Goal: Check status: Check status

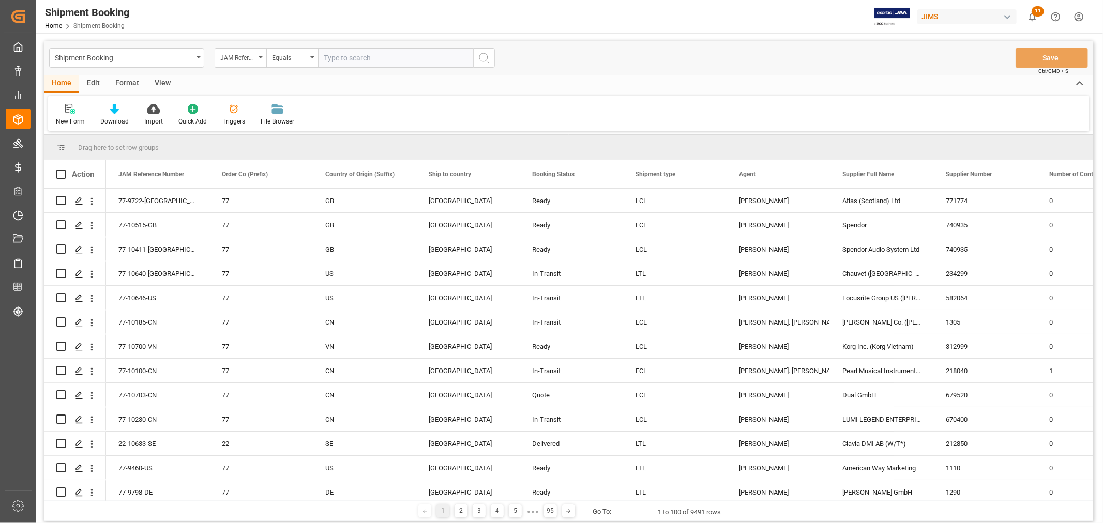
click at [333, 55] on input "text" at bounding box center [395, 58] width 155 height 20
type input "77-10138-CN"
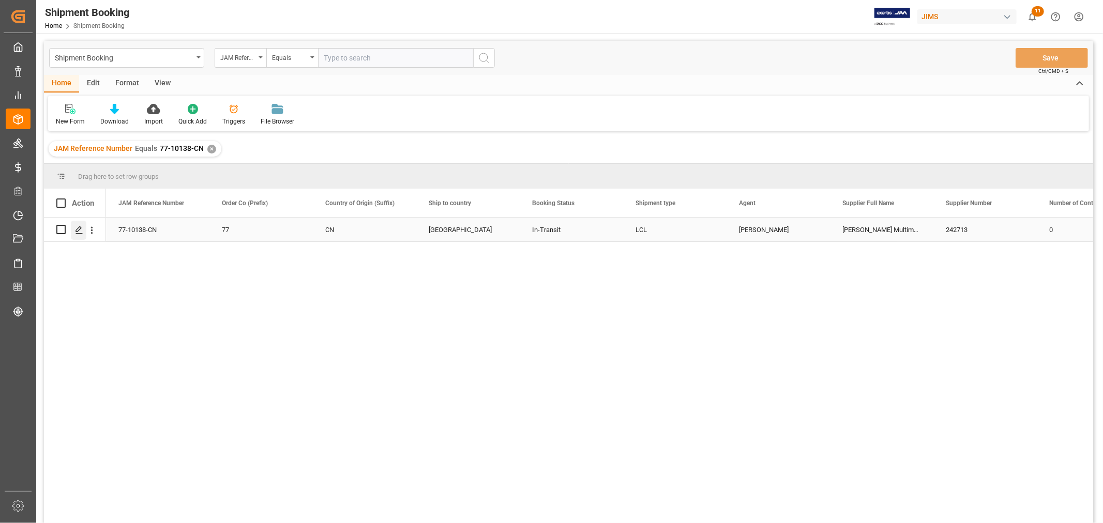
click at [75, 229] on icon "Press SPACE to select this row." at bounding box center [79, 230] width 8 height 8
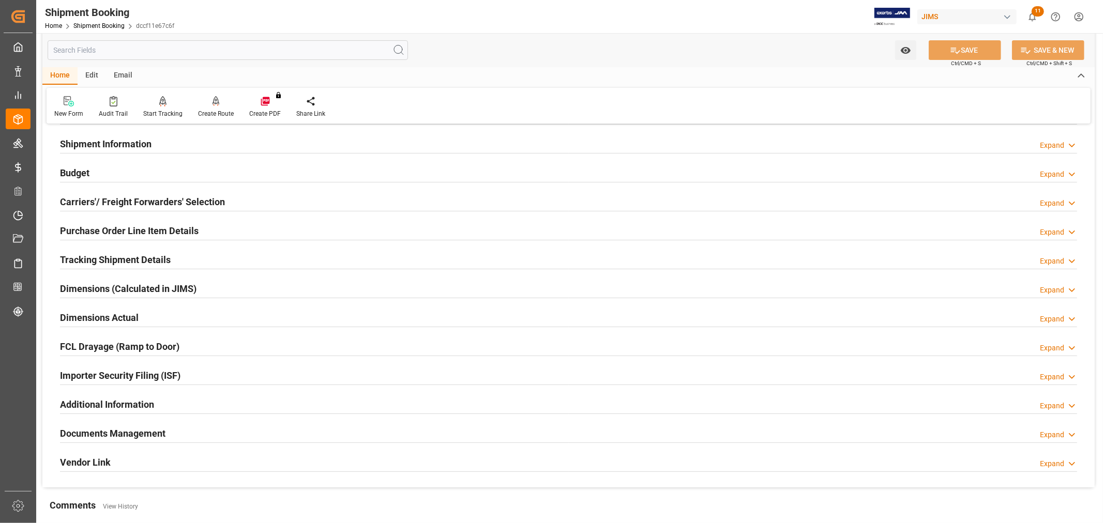
scroll to position [230, 0]
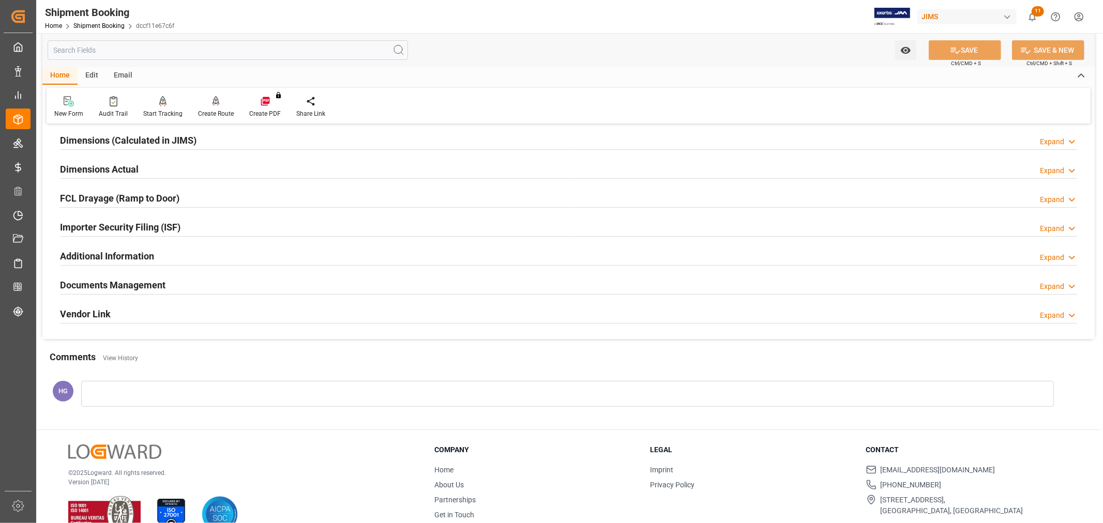
click at [120, 280] on h2 "Documents Management" at bounding box center [112, 285] width 105 height 14
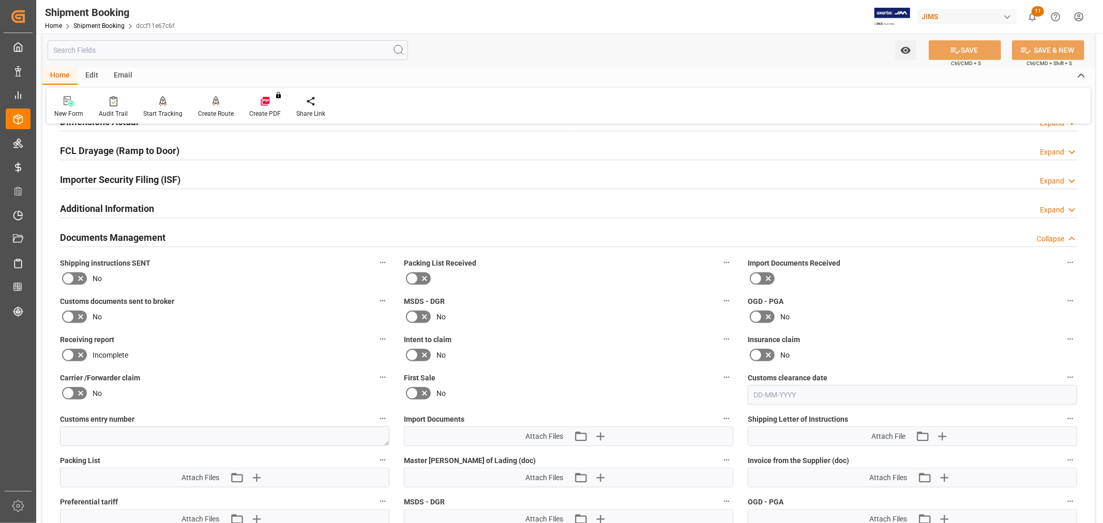
scroll to position [459, 0]
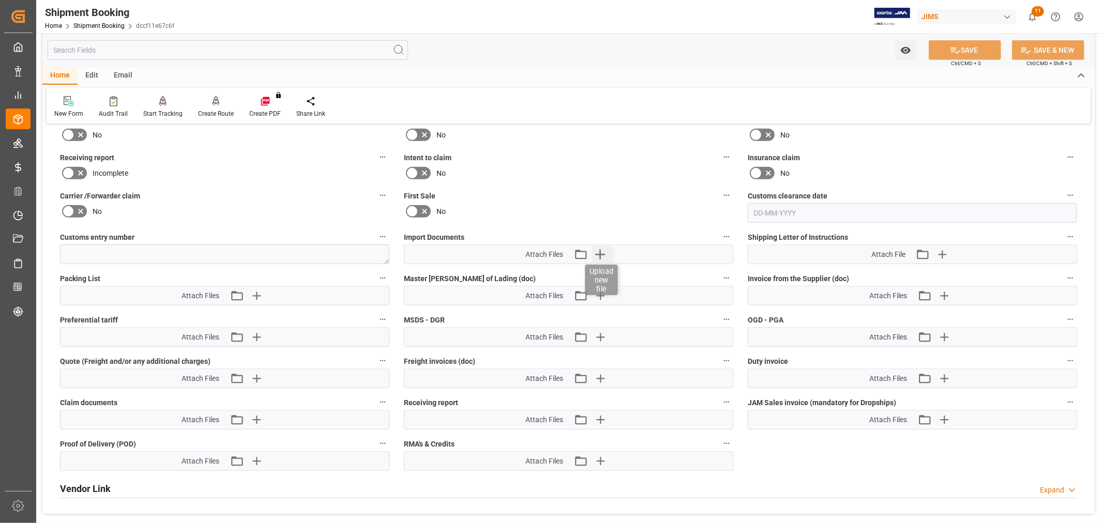
click at [594, 256] on icon "button" at bounding box center [599, 254] width 17 height 17
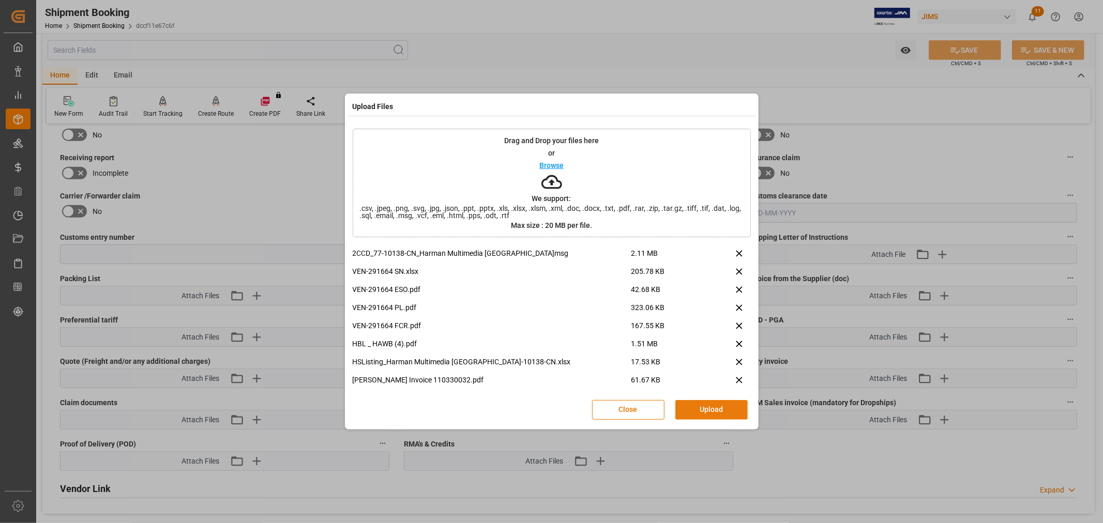
click at [727, 407] on button "Upload" at bounding box center [711, 410] width 72 height 20
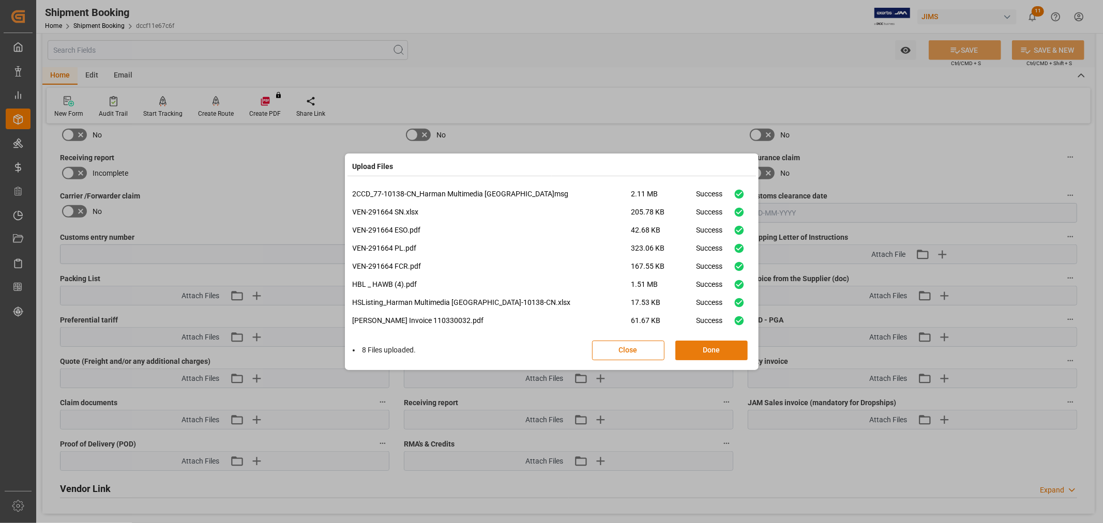
click at [697, 349] on button "Done" at bounding box center [711, 351] width 72 height 20
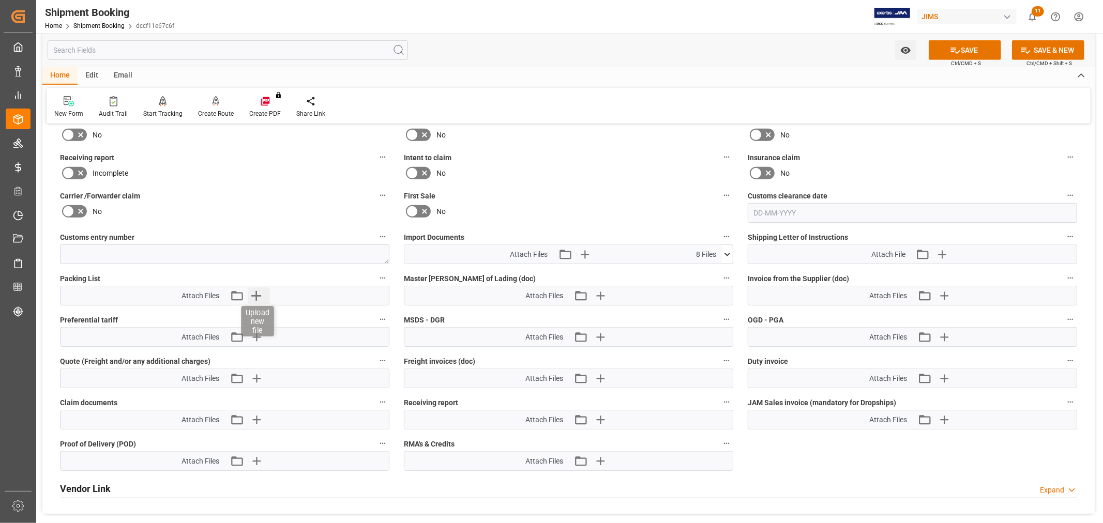
click at [254, 293] on icon "button" at bounding box center [256, 296] width 10 height 10
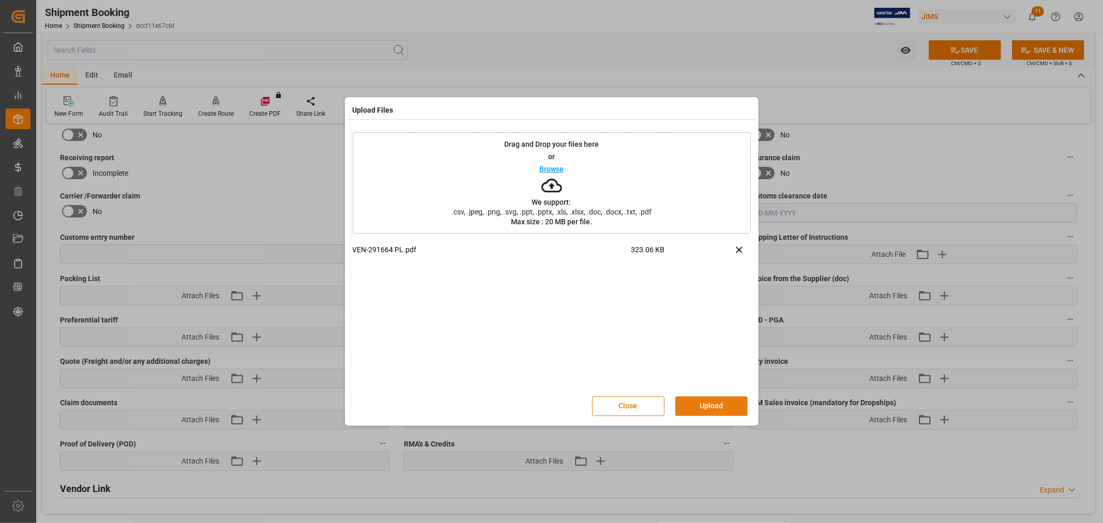
click at [708, 404] on button "Upload" at bounding box center [711, 406] width 72 height 20
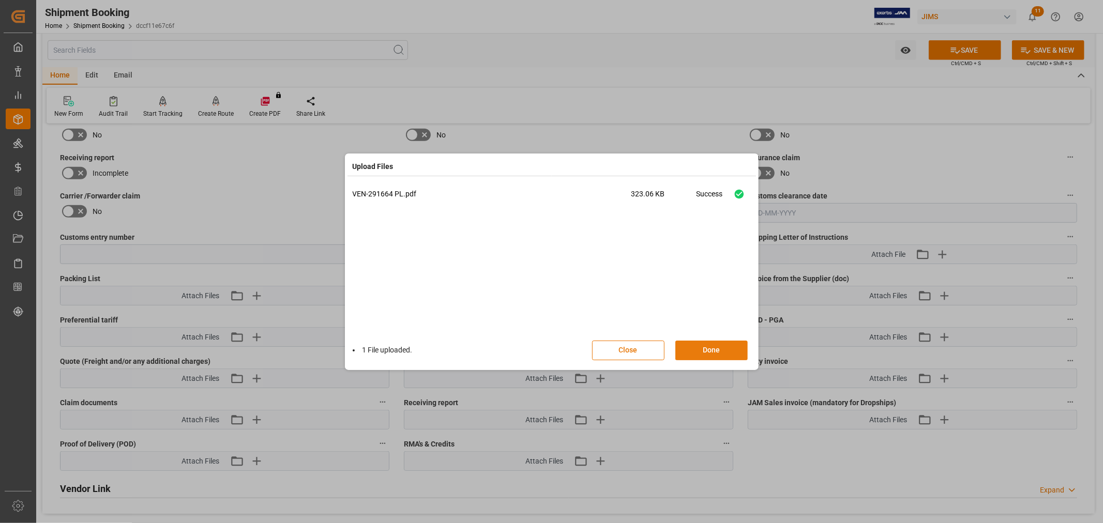
click at [713, 349] on button "Done" at bounding box center [711, 351] width 72 height 20
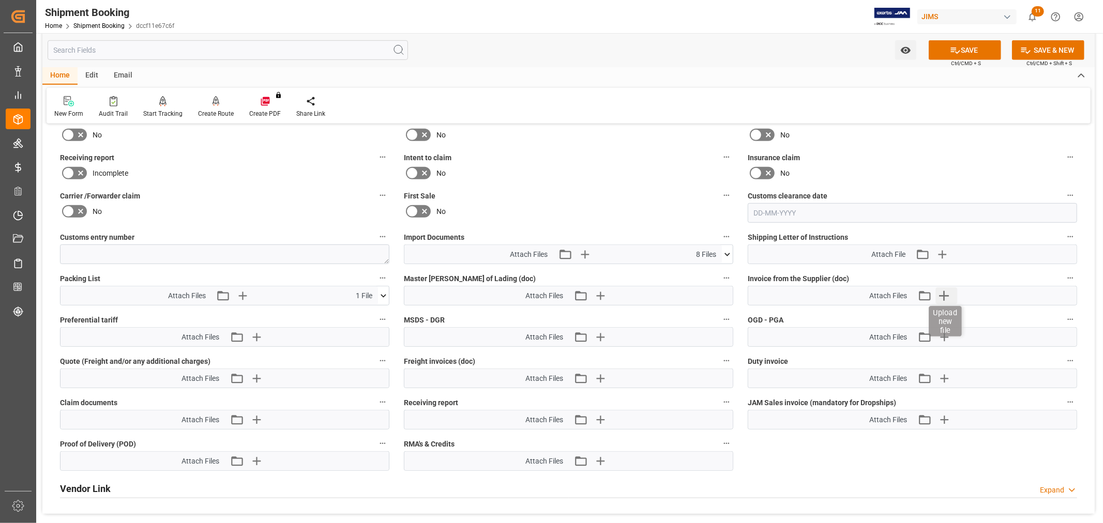
click at [941, 294] on icon "button" at bounding box center [943, 295] width 17 height 17
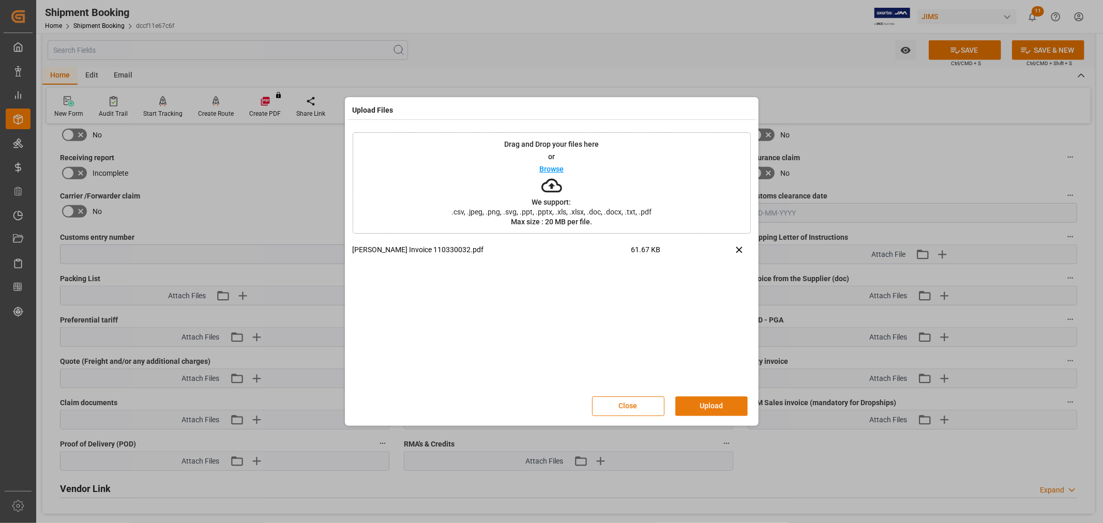
click at [687, 405] on button "Upload" at bounding box center [711, 406] width 72 height 20
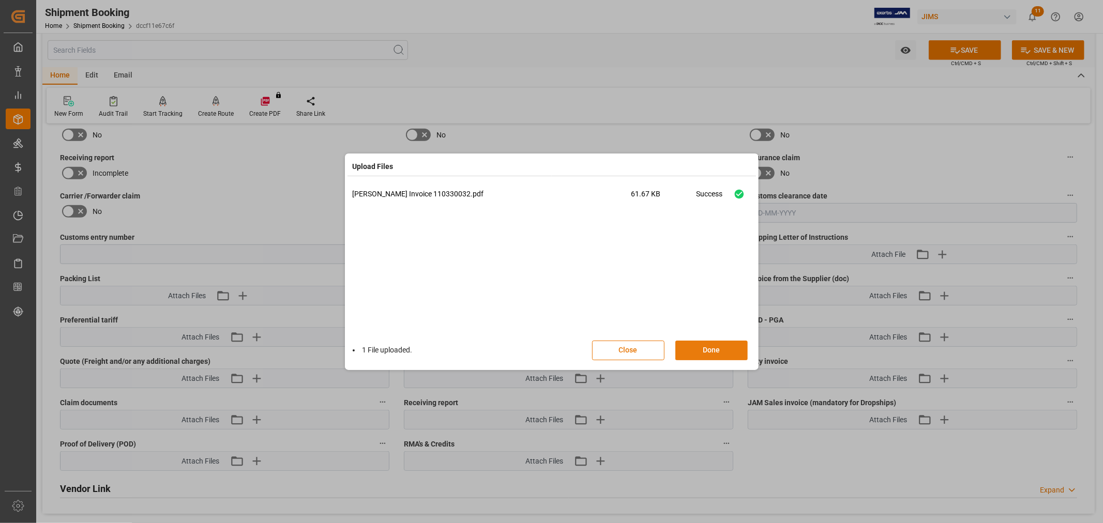
click at [706, 350] on button "Done" at bounding box center [711, 351] width 72 height 20
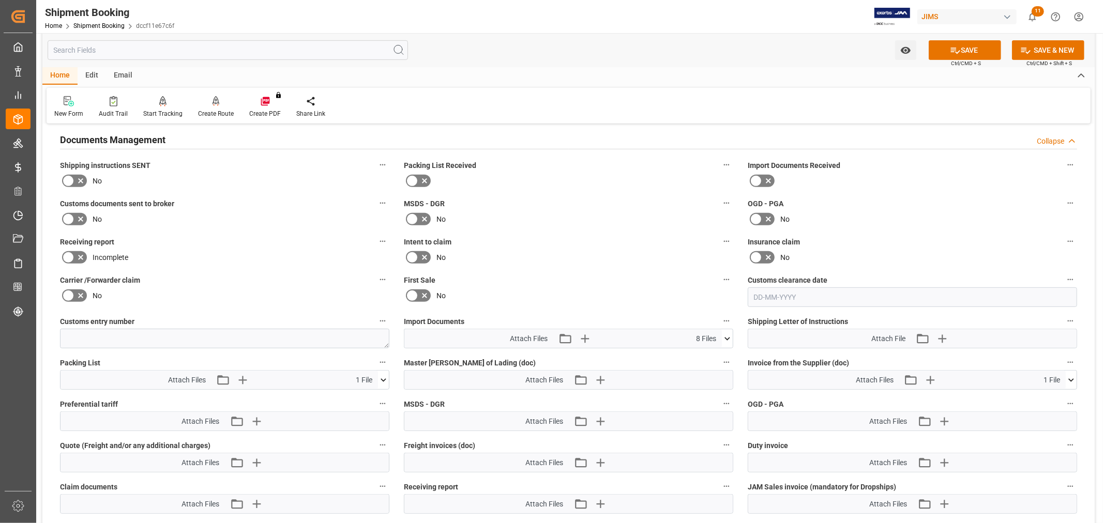
scroll to position [344, 0]
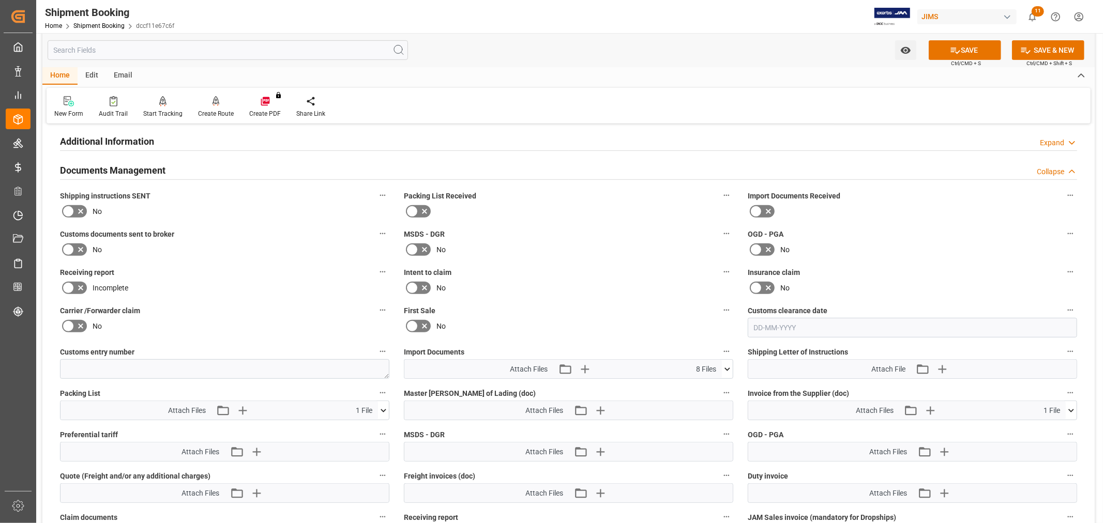
click at [106, 285] on span "Incomplete" at bounding box center [111, 288] width 36 height 11
click at [75, 246] on icon at bounding box center [80, 249] width 12 height 12
click at [0, 0] on input "checkbox" at bounding box center [0, 0] width 0 height 0
click at [938, 48] on button "SAVE" at bounding box center [964, 50] width 72 height 20
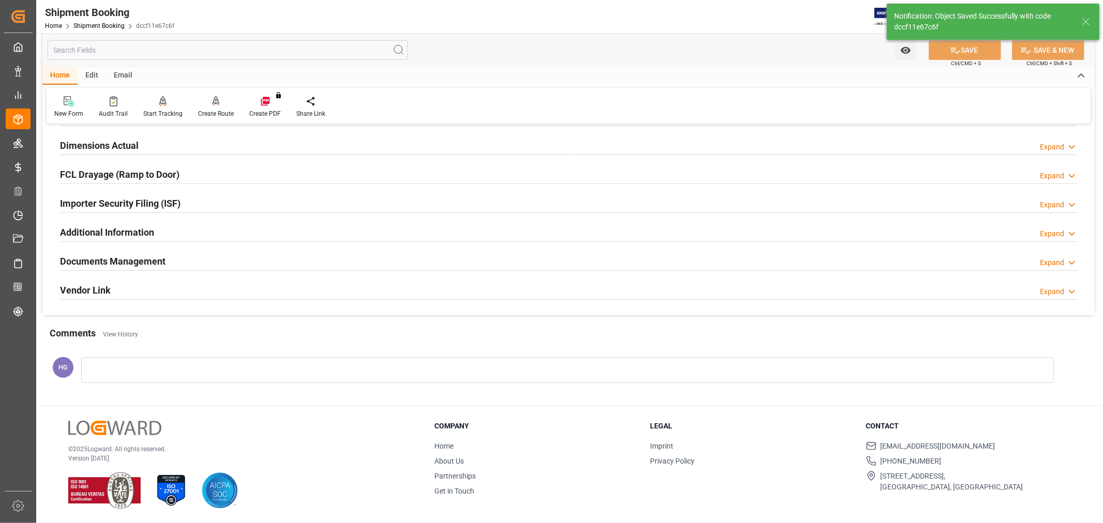
scroll to position [254, 0]
click at [169, 262] on div "Documents Management Expand" at bounding box center [568, 261] width 1017 height 20
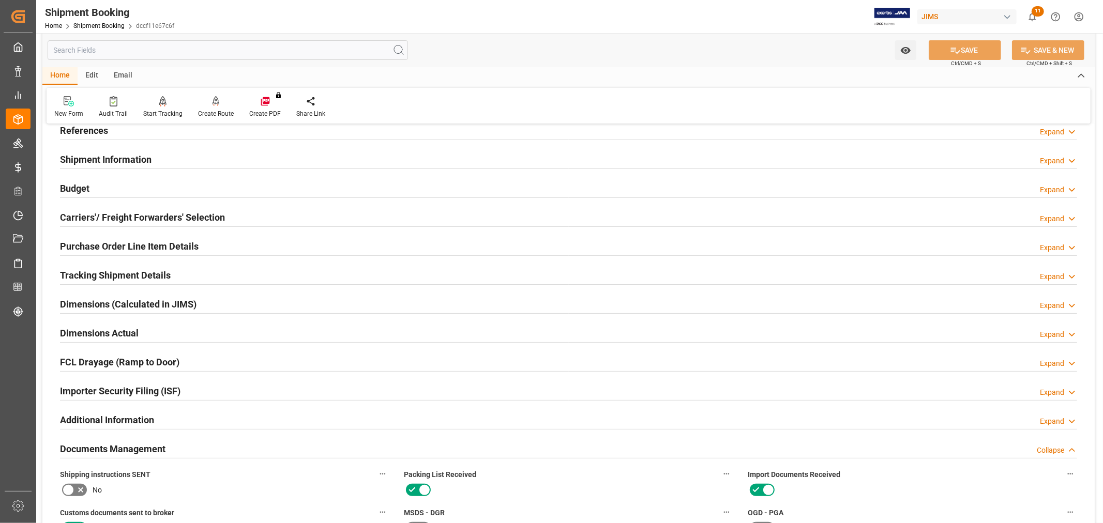
scroll to position [57, 0]
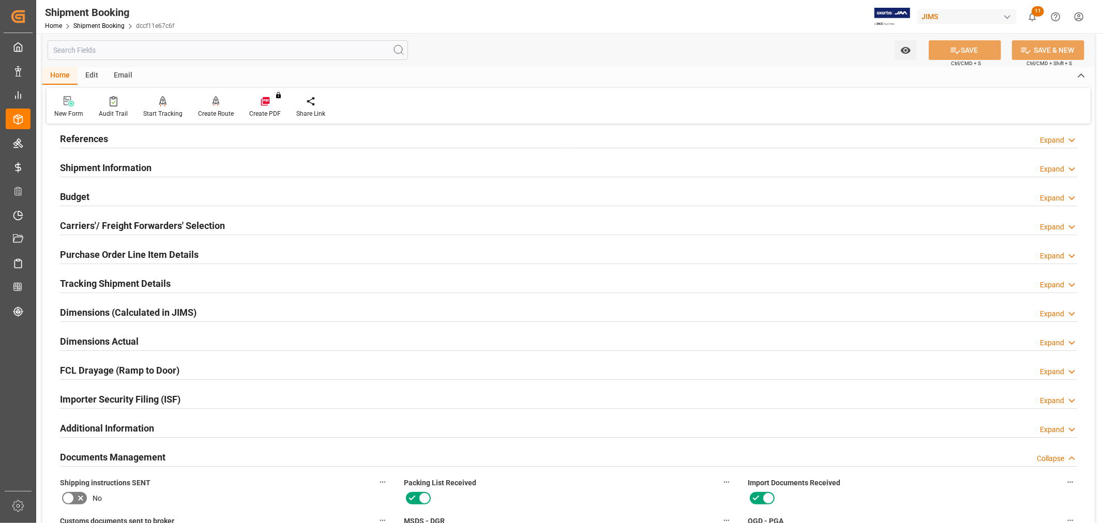
click at [124, 165] on h2 "Shipment Information" at bounding box center [105, 168] width 91 height 14
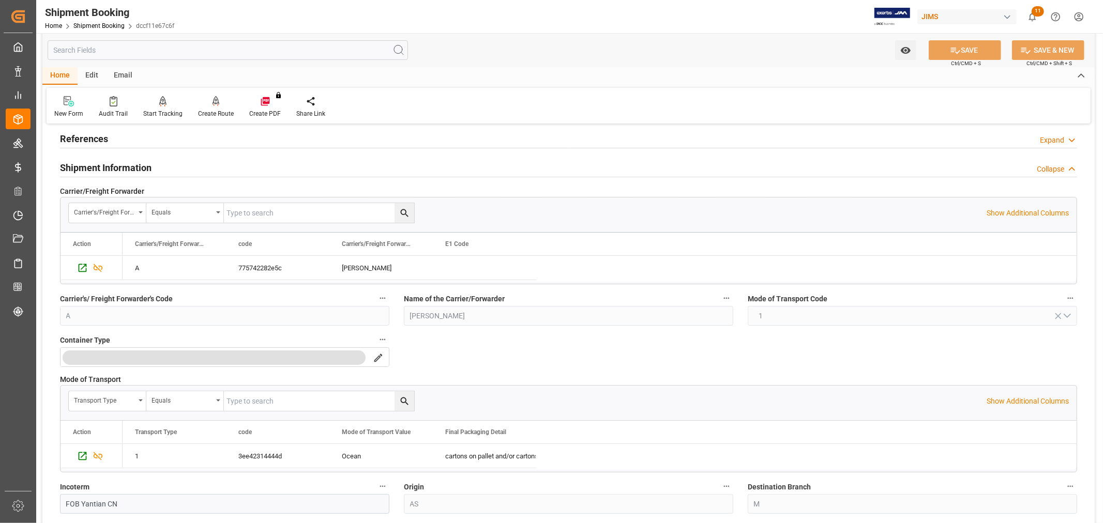
click at [101, 136] on h2 "References" at bounding box center [84, 139] width 48 height 14
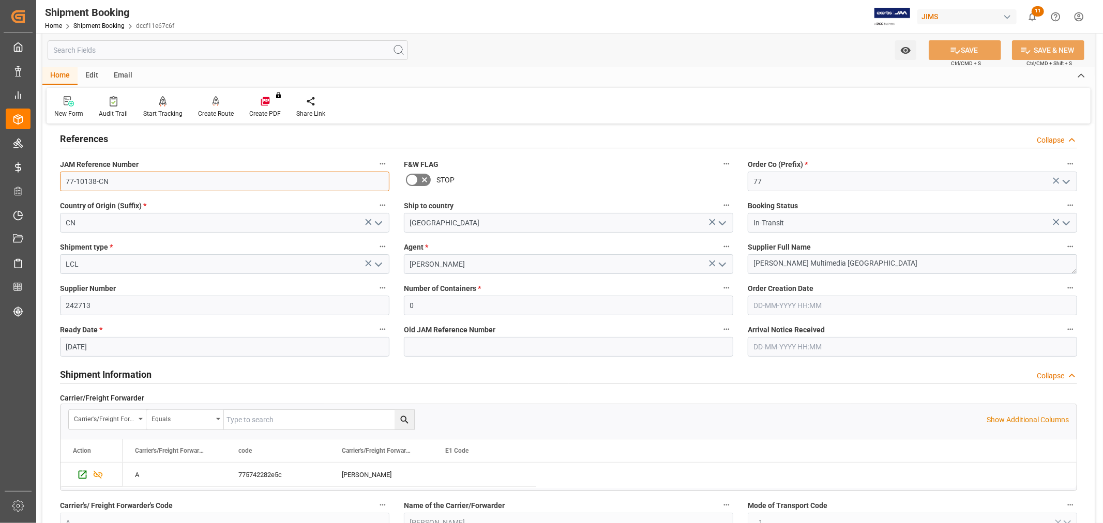
drag, startPoint x: 120, startPoint y: 180, endPoint x: 44, endPoint y: 169, distance: 76.2
click at [107, 23] on link "Shipment Booking" at bounding box center [98, 25] width 51 height 7
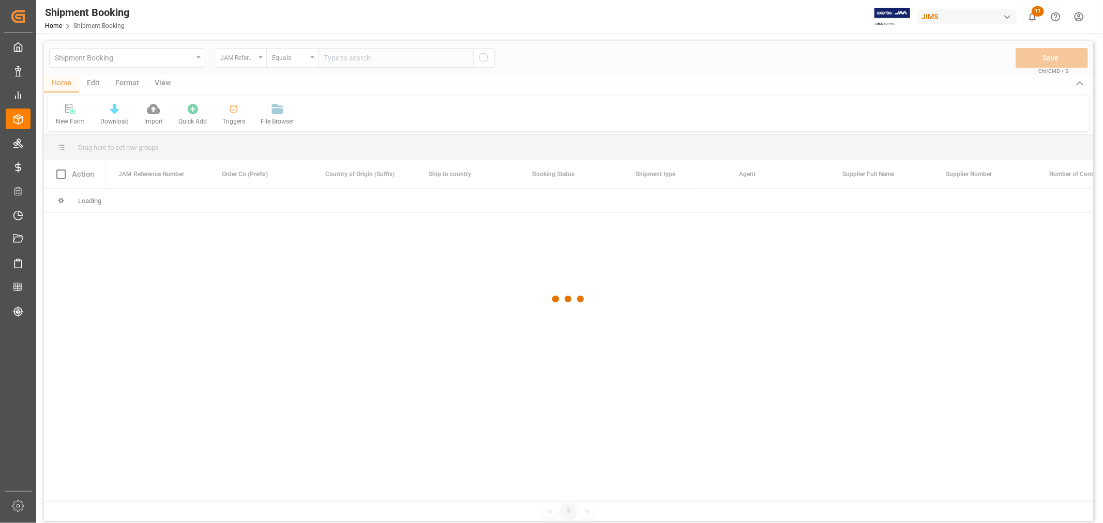
click at [343, 60] on div at bounding box center [568, 299] width 1049 height 517
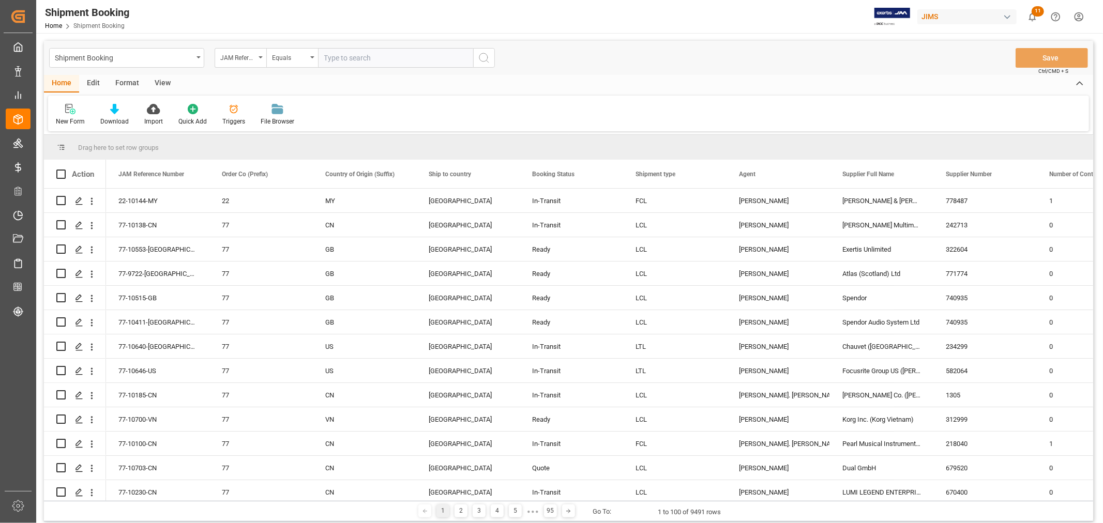
click at [338, 59] on input "text" at bounding box center [395, 58] width 155 height 20
type input "77-10509-cn"
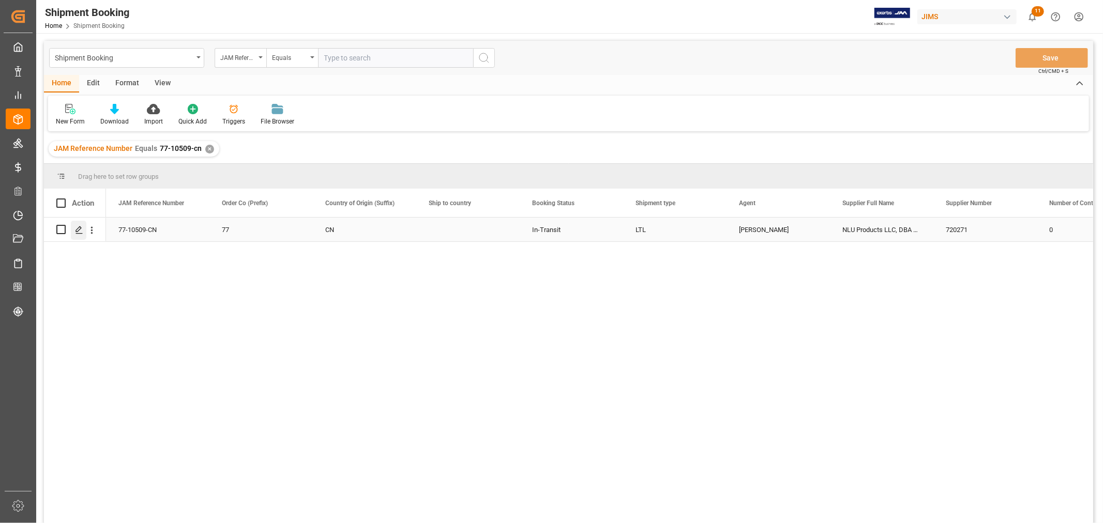
click at [83, 225] on div "Press SPACE to select this row." at bounding box center [79, 230] width 16 height 19
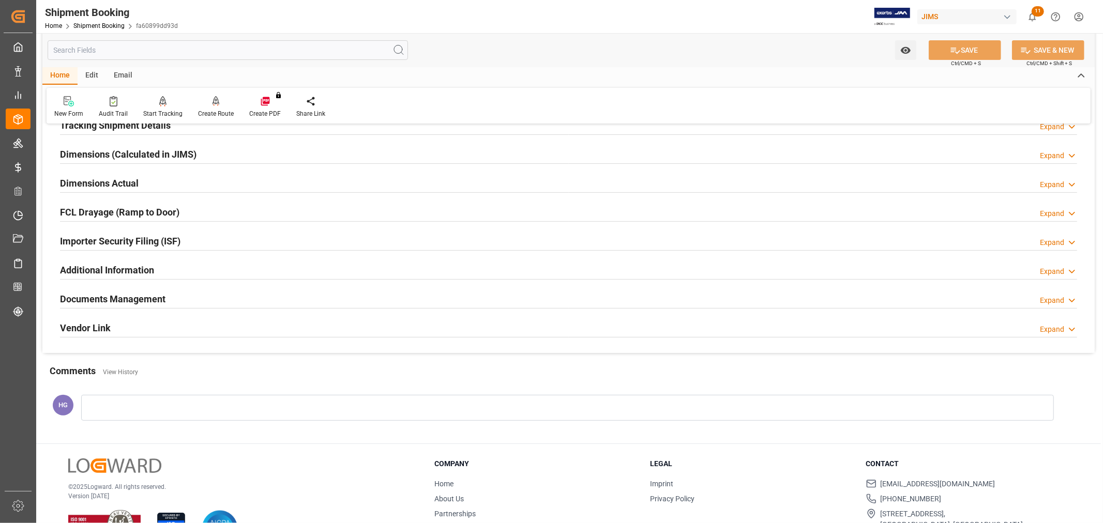
scroll to position [230, 0]
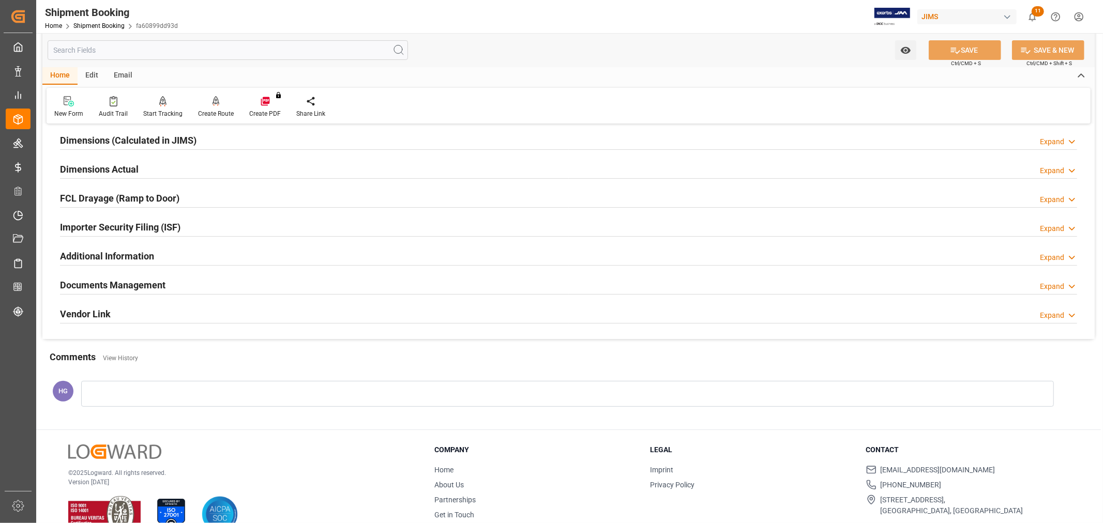
click at [127, 287] on h2 "Documents Management" at bounding box center [112, 285] width 105 height 14
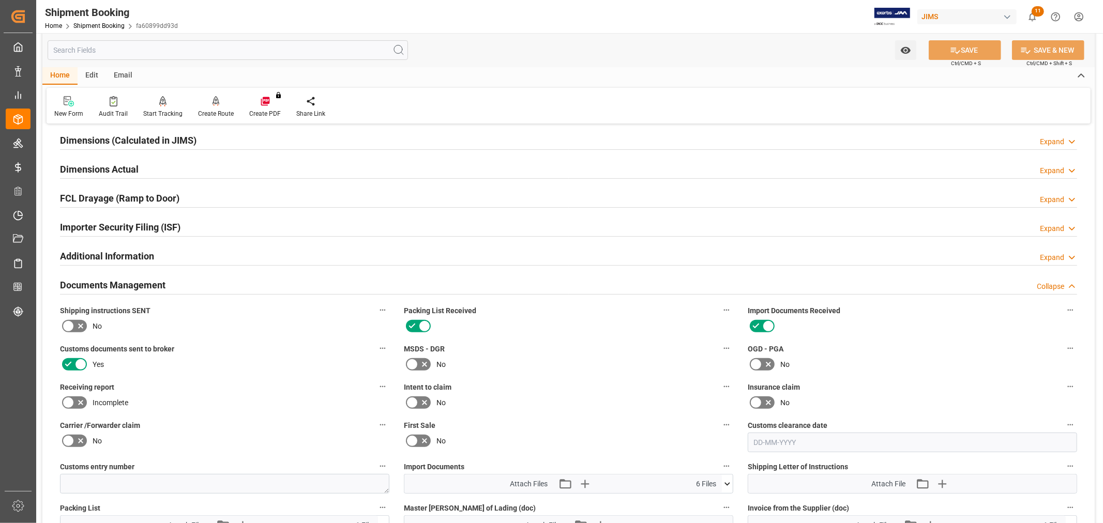
scroll to position [287, 0]
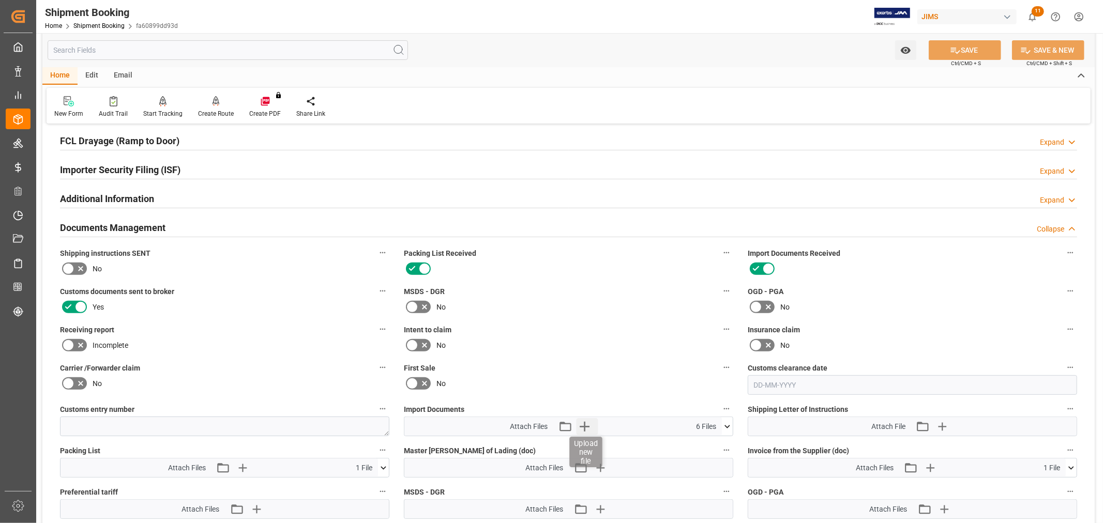
click at [583, 425] on icon "button" at bounding box center [584, 426] width 17 height 17
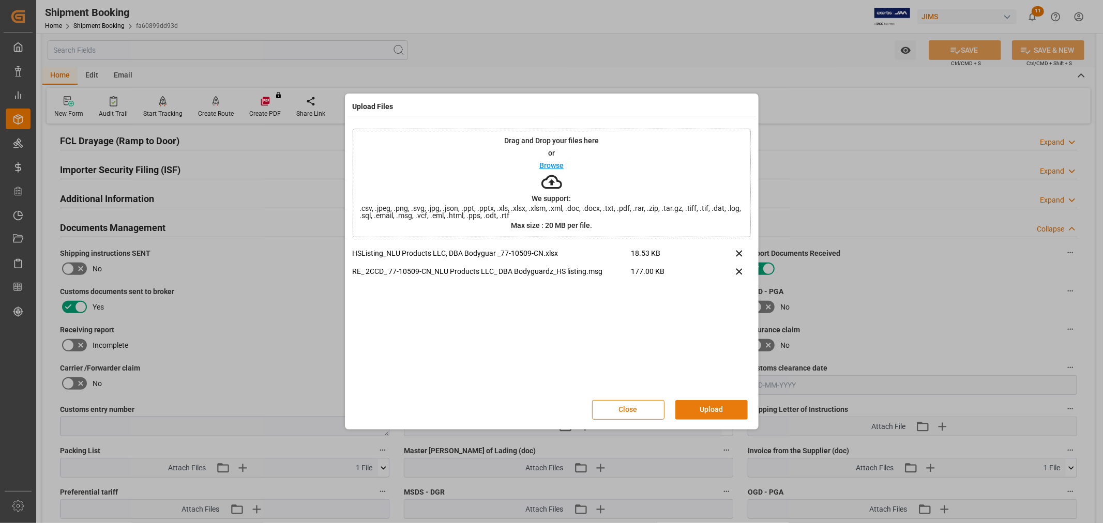
click at [712, 404] on button "Upload" at bounding box center [711, 410] width 72 height 20
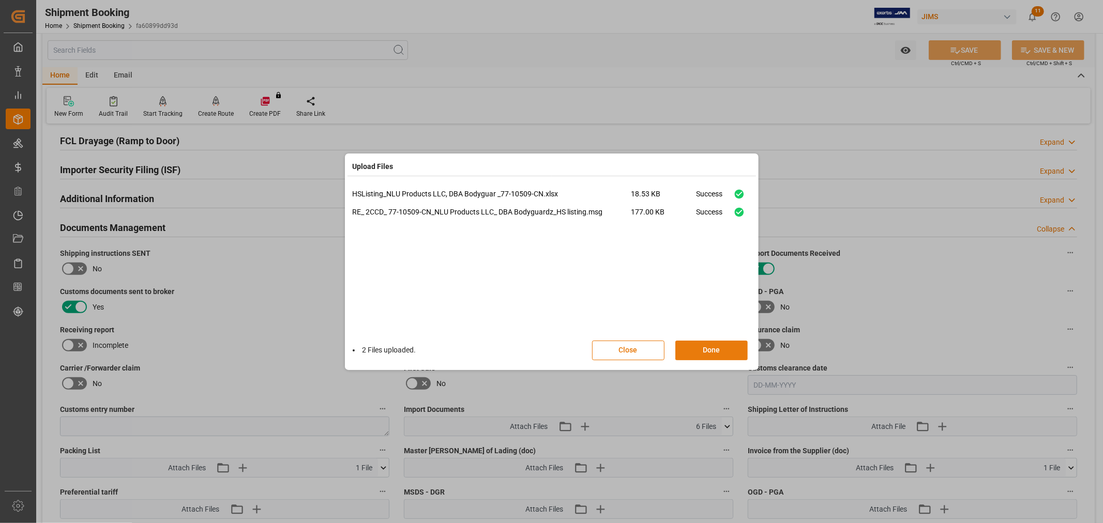
click at [712, 347] on button "Done" at bounding box center [711, 351] width 72 height 20
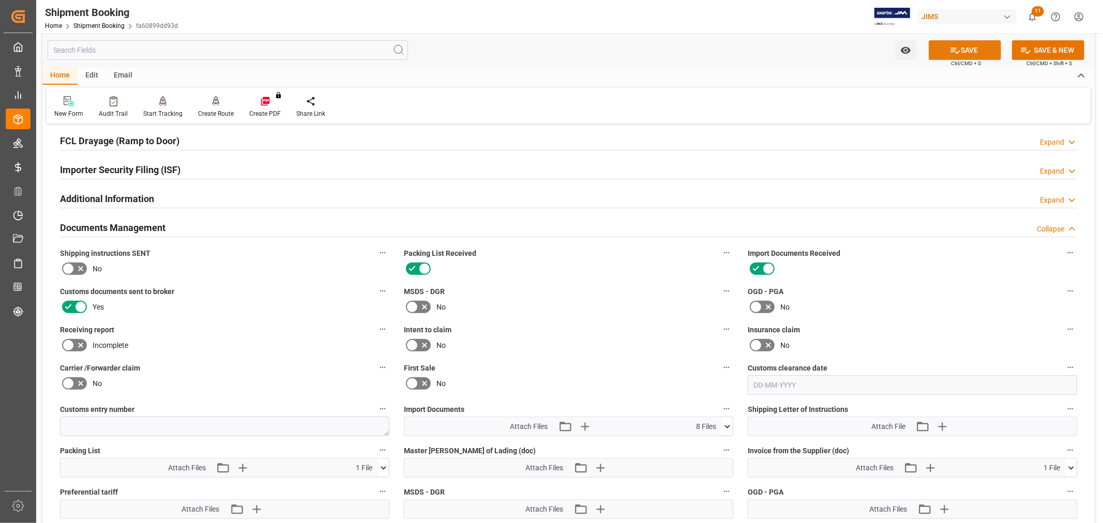
click at [984, 50] on button "SAVE" at bounding box center [964, 50] width 72 height 20
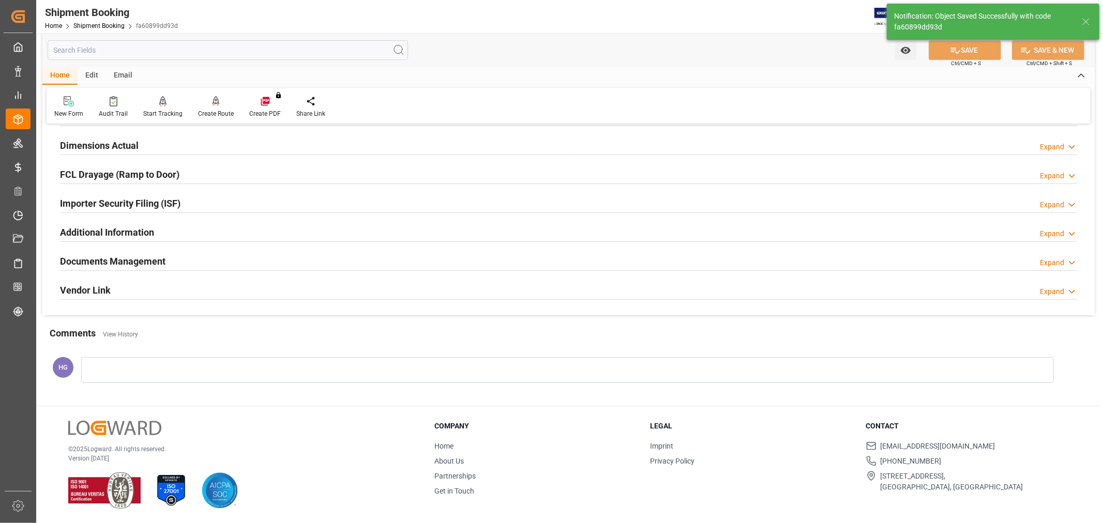
scroll to position [254, 0]
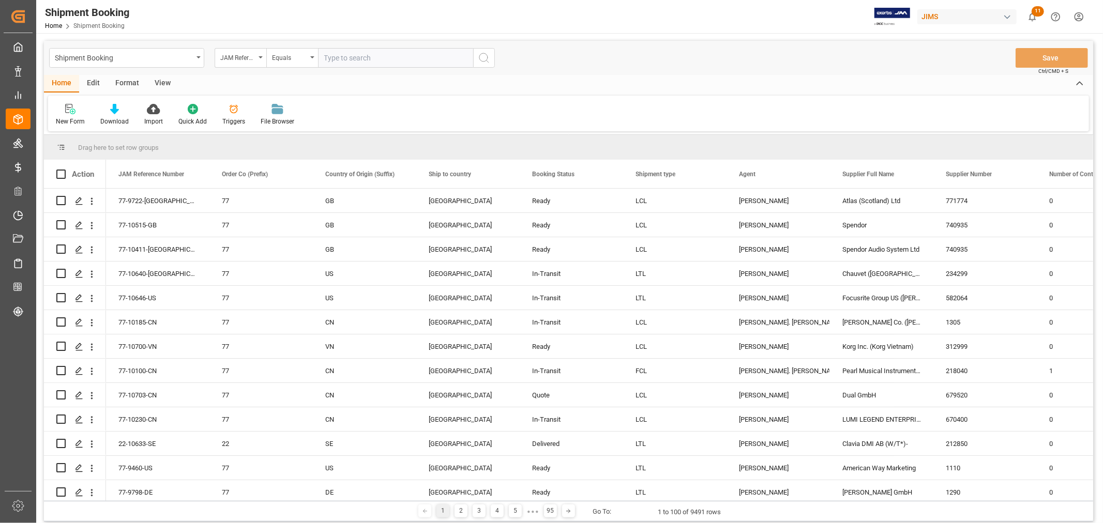
click at [333, 60] on input "text" at bounding box center [395, 58] width 155 height 20
paste input "77-10138-CN"
type input "77-10138-CN"
click at [486, 55] on circle "search button" at bounding box center [483, 57] width 8 height 8
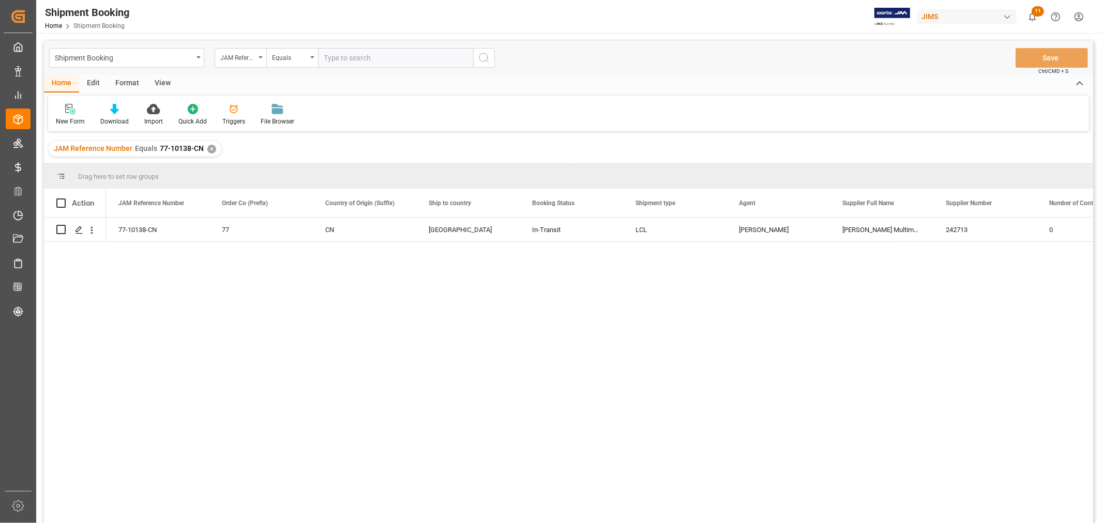
click at [160, 80] on div "View" at bounding box center [163, 84] width 32 height 18
click at [61, 118] on div "Default" at bounding box center [66, 121] width 20 height 9
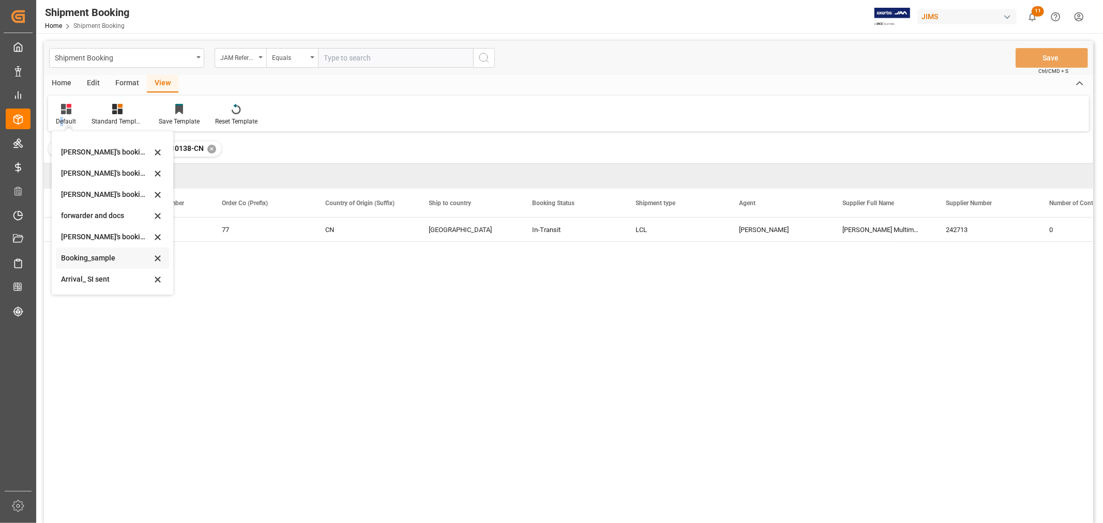
scroll to position [99, 0]
click at [90, 277] on div "booking_5" at bounding box center [106, 280] width 90 height 11
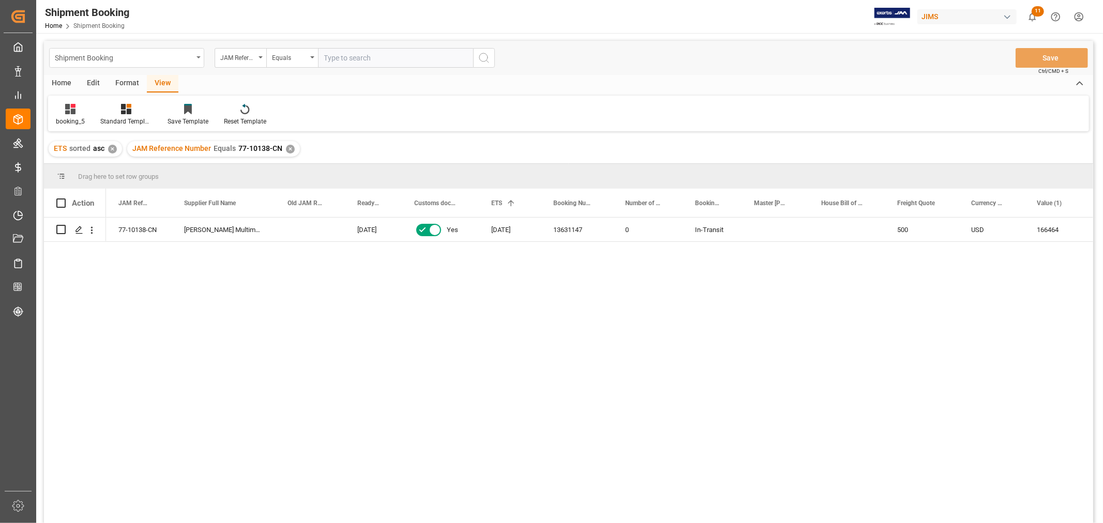
click at [200, 52] on div "Shipment Booking" at bounding box center [126, 58] width 155 height 20
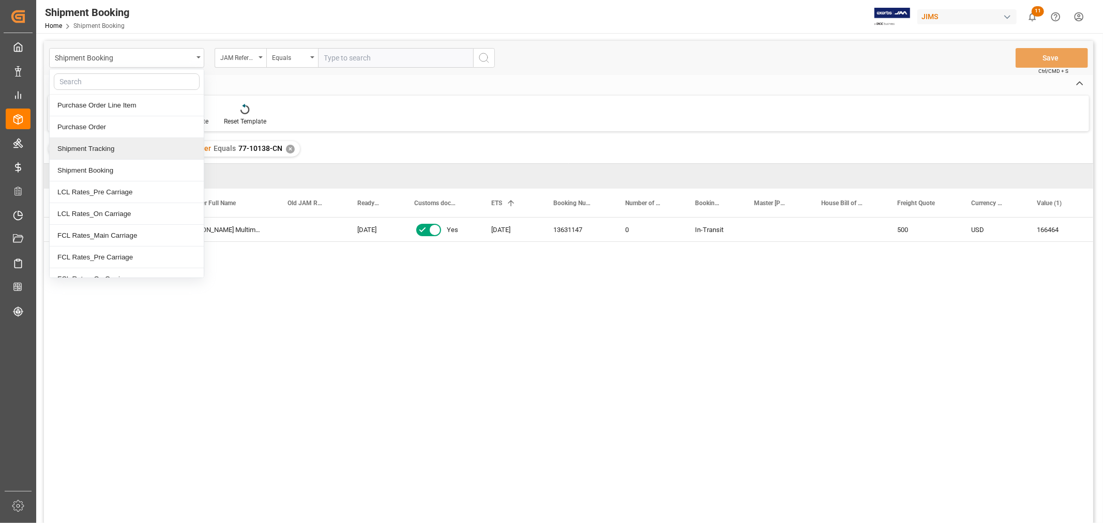
click at [104, 142] on div "Shipment Tracking" at bounding box center [127, 149] width 154 height 22
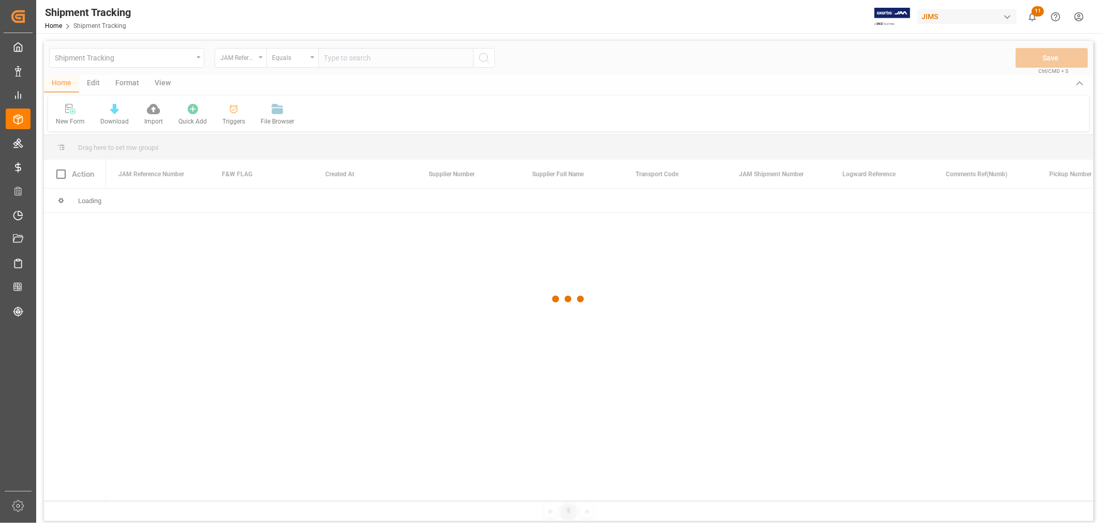
click at [355, 61] on div at bounding box center [568, 299] width 1049 height 517
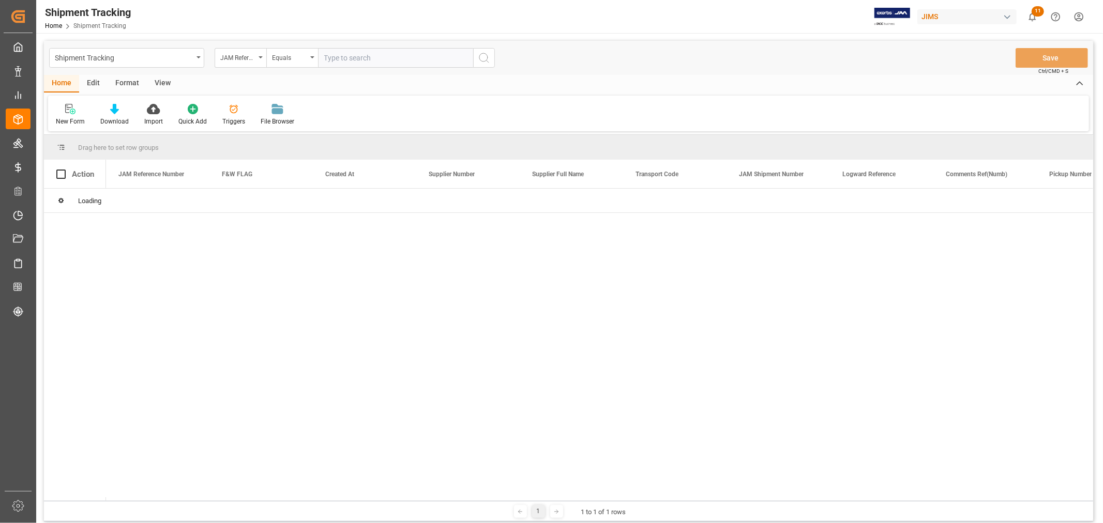
click at [353, 55] on input "text" at bounding box center [395, 58] width 155 height 20
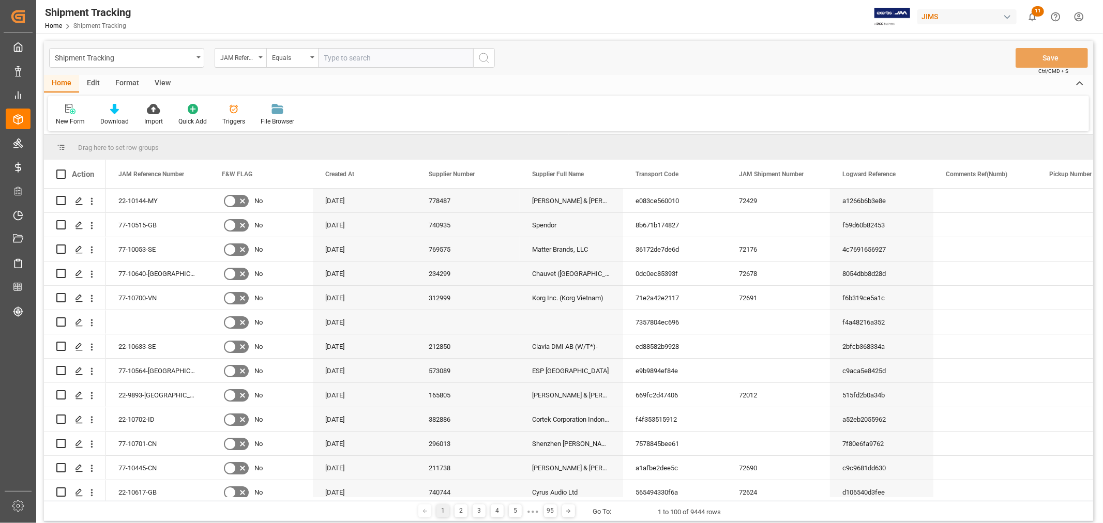
paste input "77-10138-CN"
type input "77-10138-CN"
click at [483, 53] on circle "search button" at bounding box center [483, 57] width 8 height 8
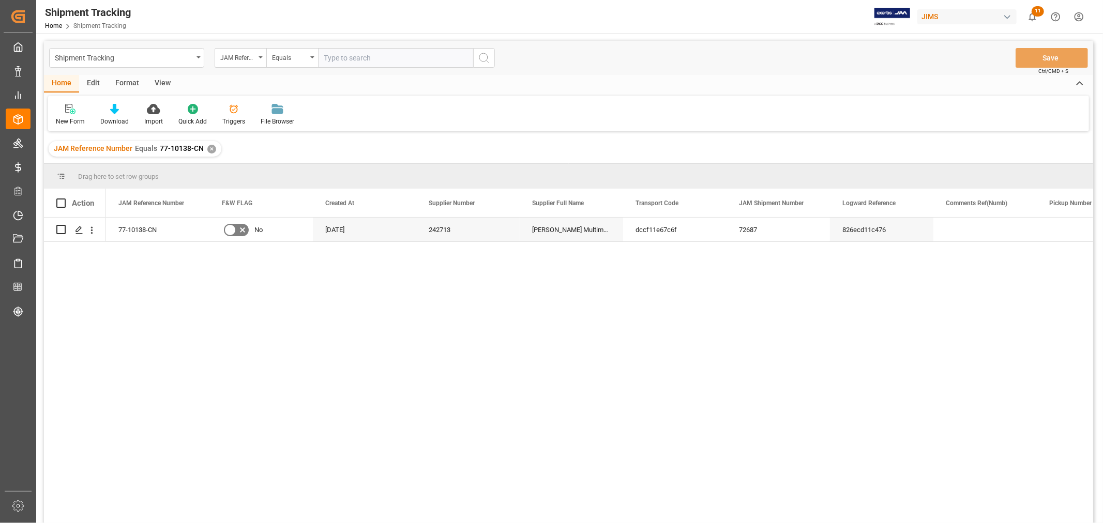
click at [162, 83] on div "View" at bounding box center [163, 84] width 32 height 18
click at [64, 115] on div "Default" at bounding box center [66, 114] width 36 height 23
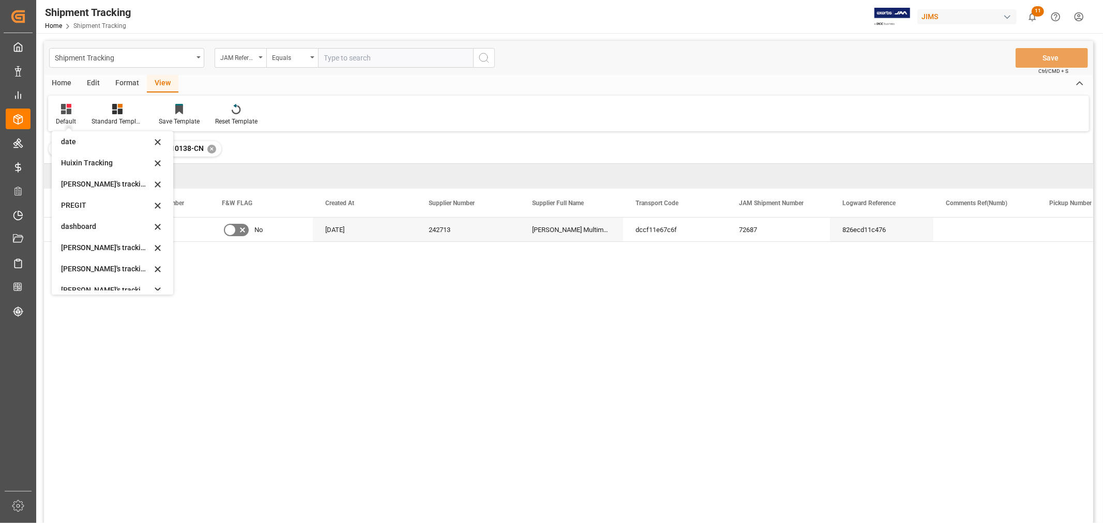
scroll to position [115, 0]
click at [119, 261] on div "[PERSON_NAME]'s tracking all # _5" at bounding box center [106, 264] width 90 height 11
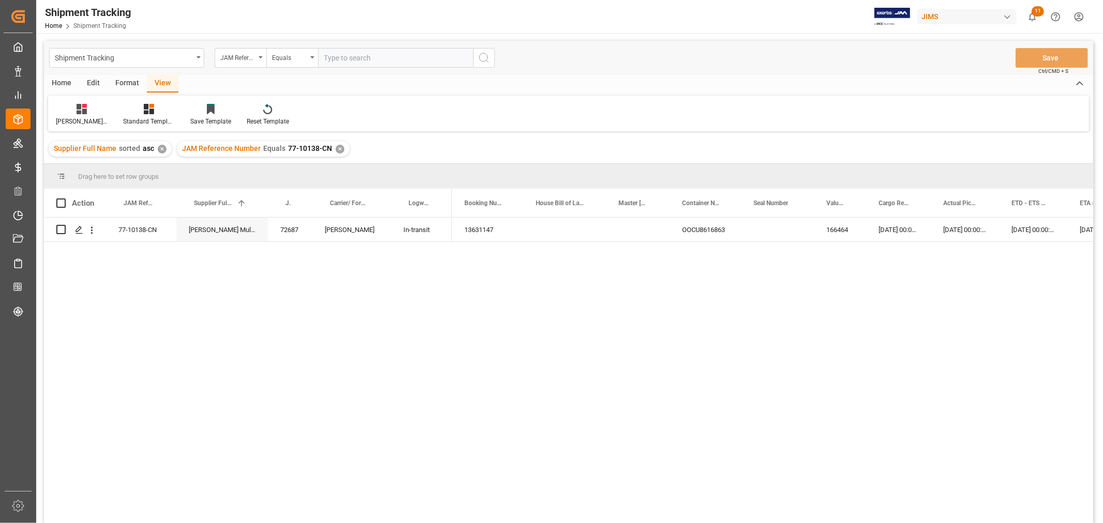
click at [337, 148] on div "✕" at bounding box center [339, 149] width 9 height 9
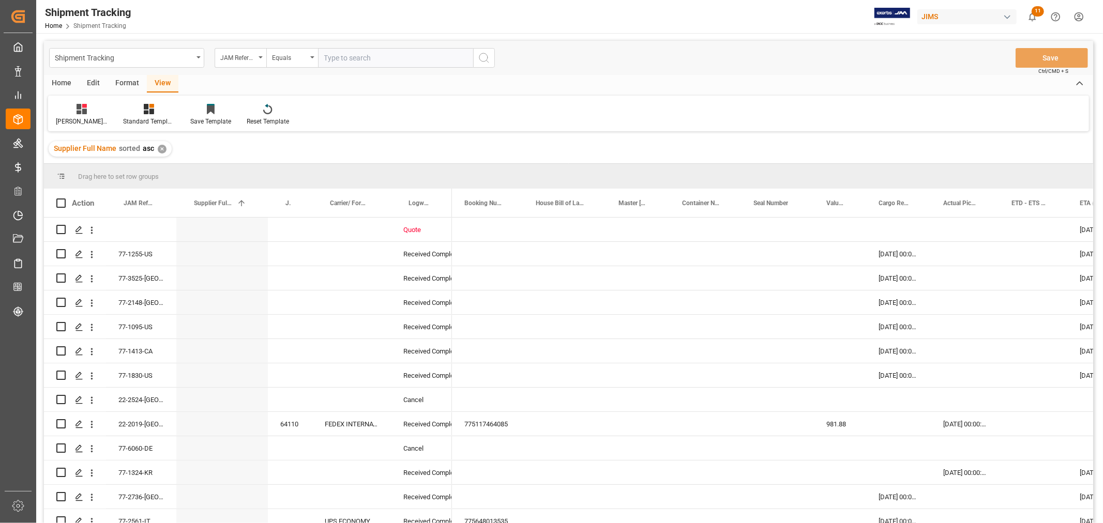
click at [337, 62] on input "text" at bounding box center [395, 58] width 155 height 20
type input "77-10285-CN"
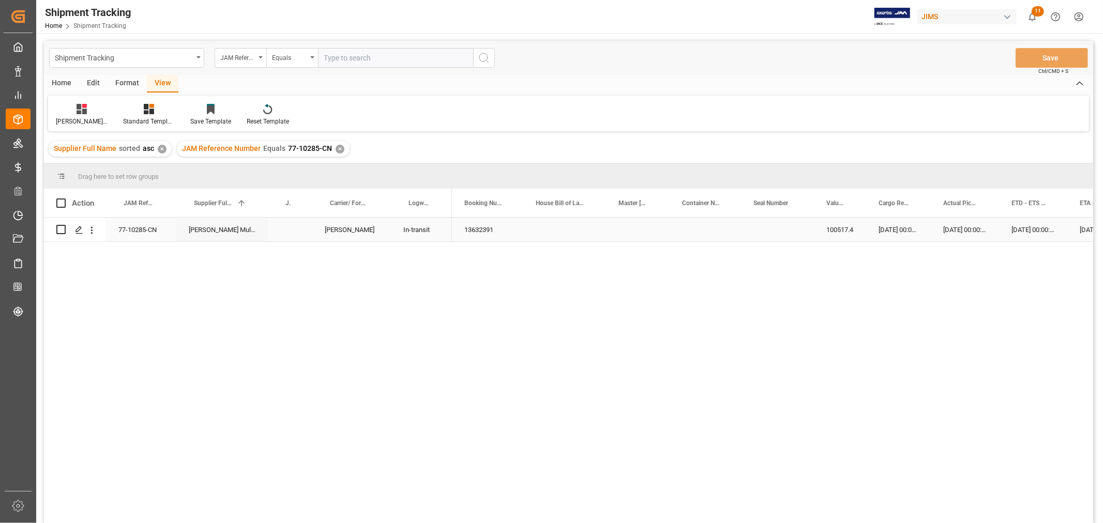
click at [464, 223] on div "13632391" at bounding box center [487, 230] width 71 height 24
click at [621, 232] on div "Press SPACE to select this row." at bounding box center [638, 230] width 64 height 24
click at [532, 464] on div "13632391 100517.4 [DATE] 00:00:00 [DATE] 00:00:00 [DATE] 00:00:00 [DATE] 00:00:…" at bounding box center [772, 374] width 641 height 312
click at [286, 231] on div "Press SPACE to select this row." at bounding box center [290, 230] width 44 height 24
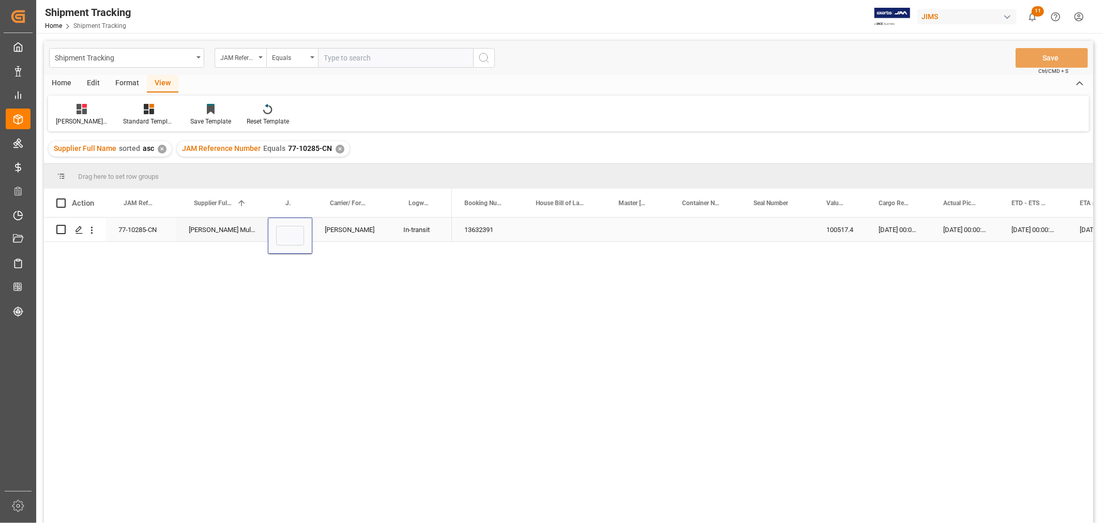
click at [286, 231] on input "Press SPACE to select this row." at bounding box center [290, 236] width 28 height 20
type input "72692"
click at [525, 235] on div "Press SPACE to select this row." at bounding box center [564, 230] width 83 height 24
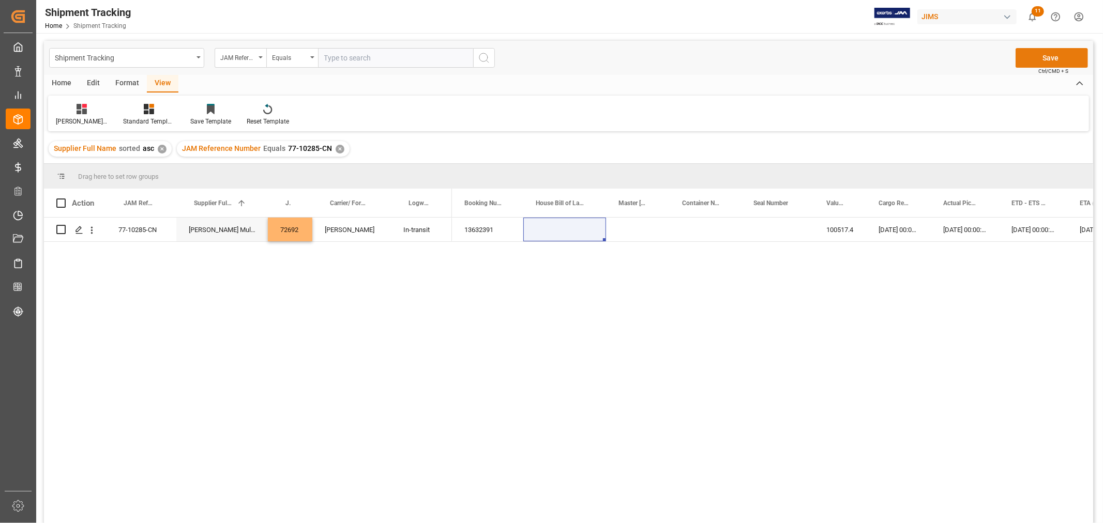
click at [1020, 60] on button "Save" at bounding box center [1051, 58] width 72 height 20
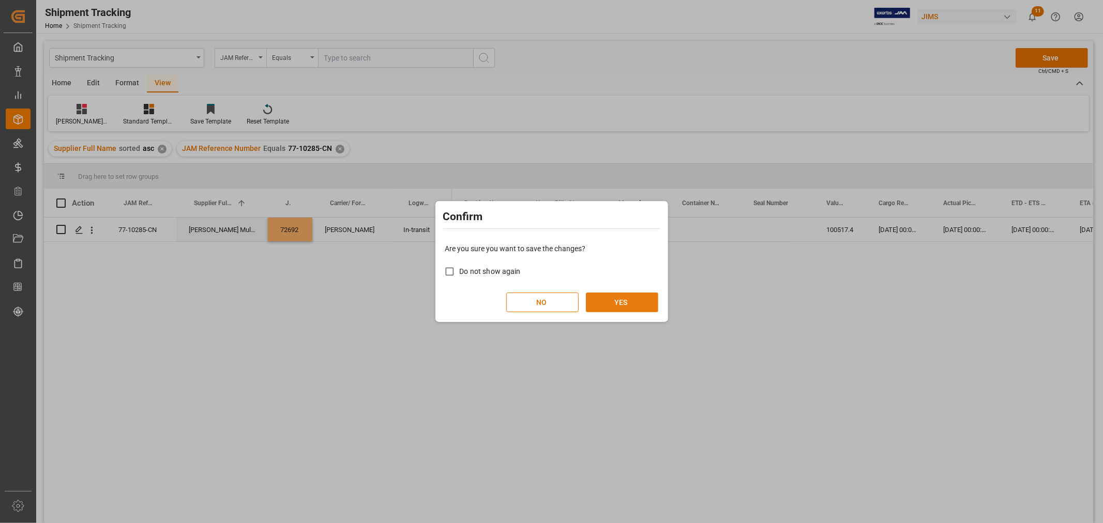
click at [635, 300] on button "YES" at bounding box center [622, 303] width 72 height 20
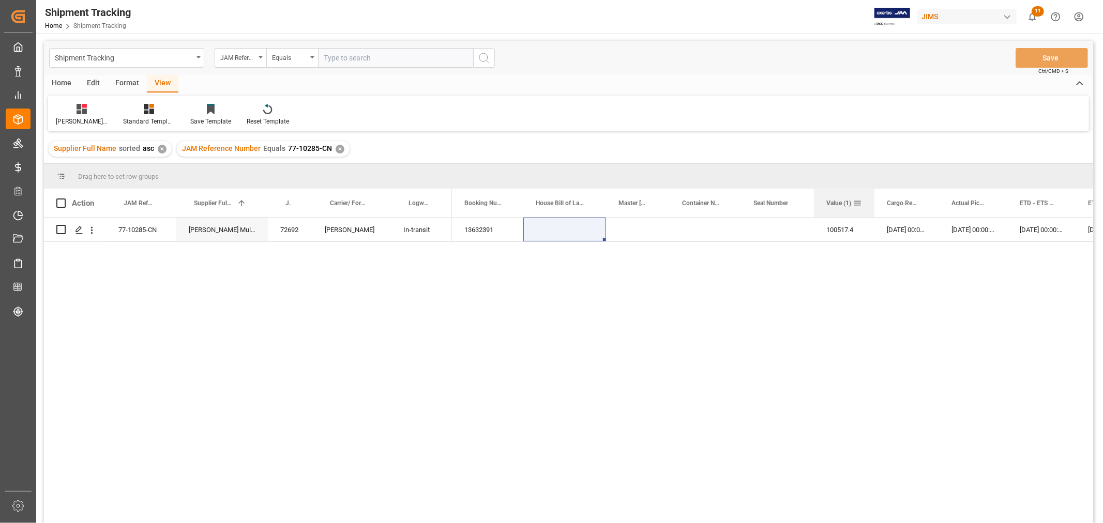
drag, startPoint x: 864, startPoint y: 194, endPoint x: 873, endPoint y: 194, distance: 8.3
click at [873, 194] on div at bounding box center [874, 203] width 4 height 28
click at [719, 233] on div "Press SPACE to select this row." at bounding box center [704, 230] width 71 height 24
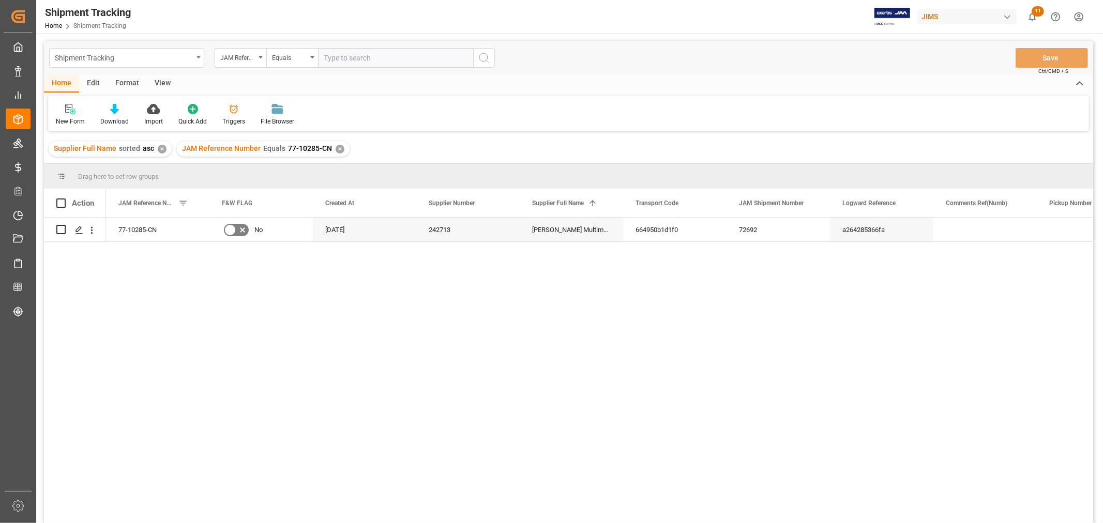
click at [166, 59] on div "Shipment Tracking" at bounding box center [124, 57] width 138 height 13
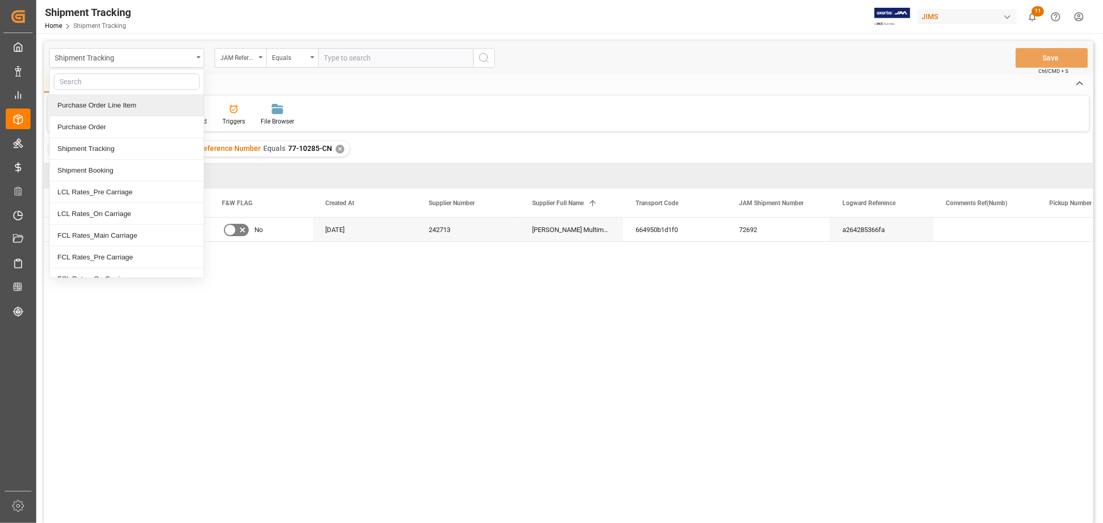
click at [128, 102] on div "Purchase Order Line Item" at bounding box center [127, 106] width 154 height 22
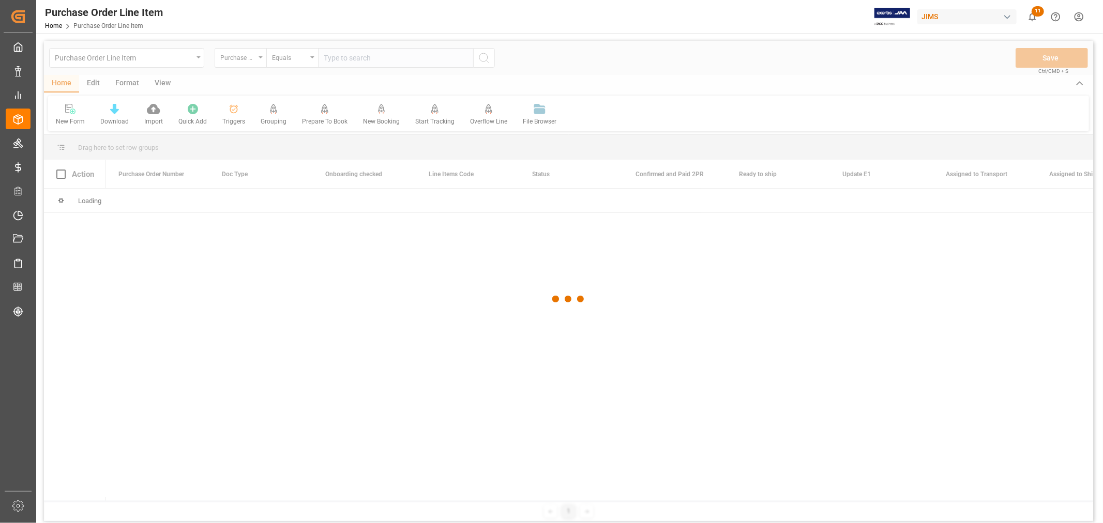
click at [240, 61] on div at bounding box center [568, 299] width 1049 height 517
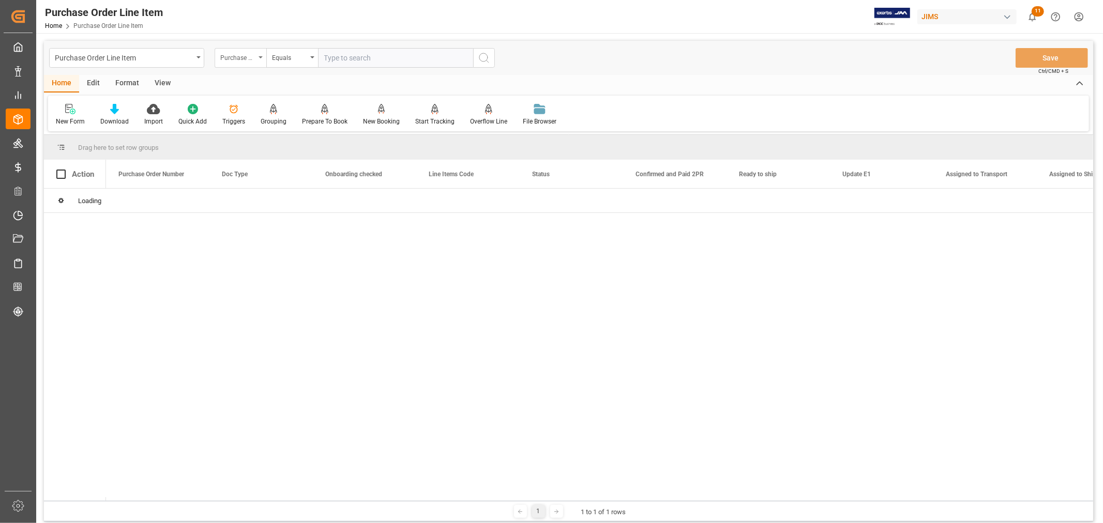
click at [243, 59] on div "Purchase Order Number" at bounding box center [237, 57] width 35 height 12
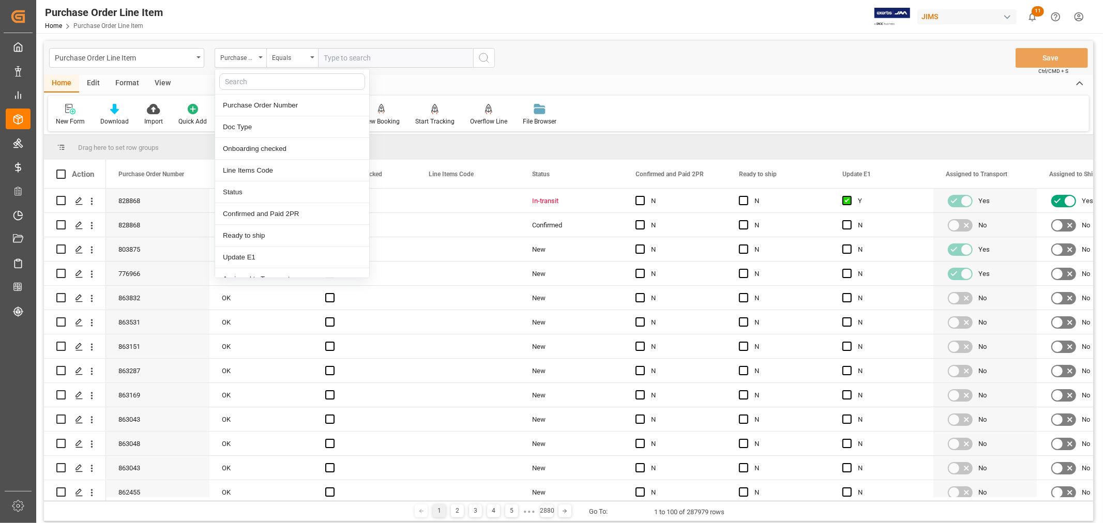
type input "e"
type input "ref"
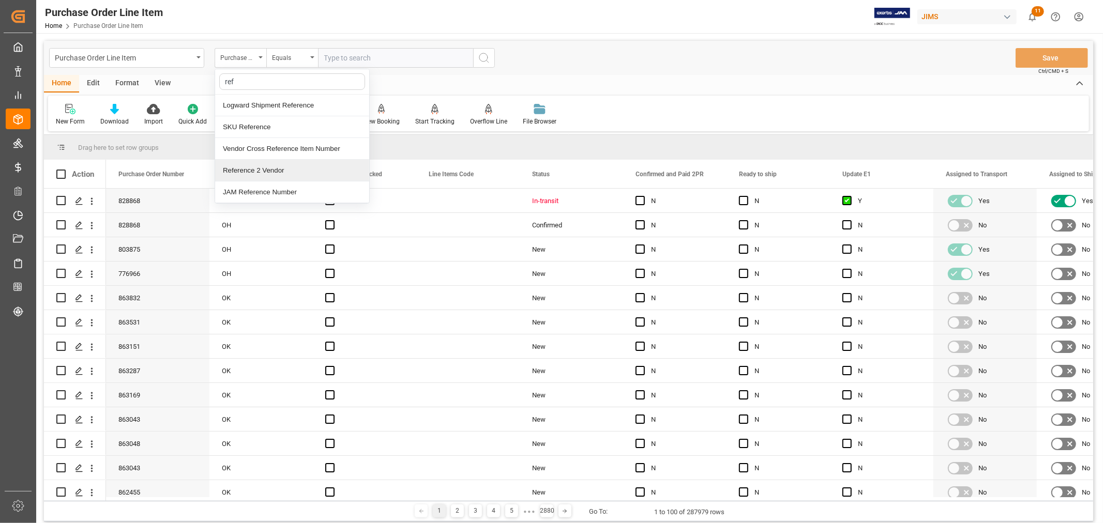
click at [250, 164] on div "Reference 2 Vendor" at bounding box center [292, 171] width 154 height 22
click at [334, 55] on input "text" at bounding box center [395, 58] width 155 height 20
type input "77-10496-cn"
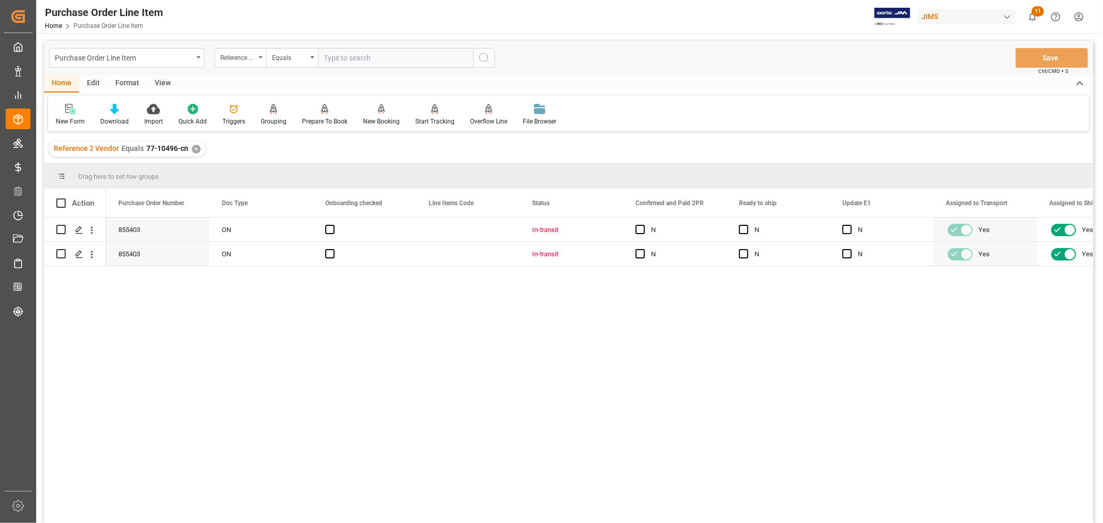
click at [161, 85] on div "View" at bounding box center [163, 84] width 32 height 18
click at [64, 123] on div "Default" at bounding box center [66, 121] width 20 height 9
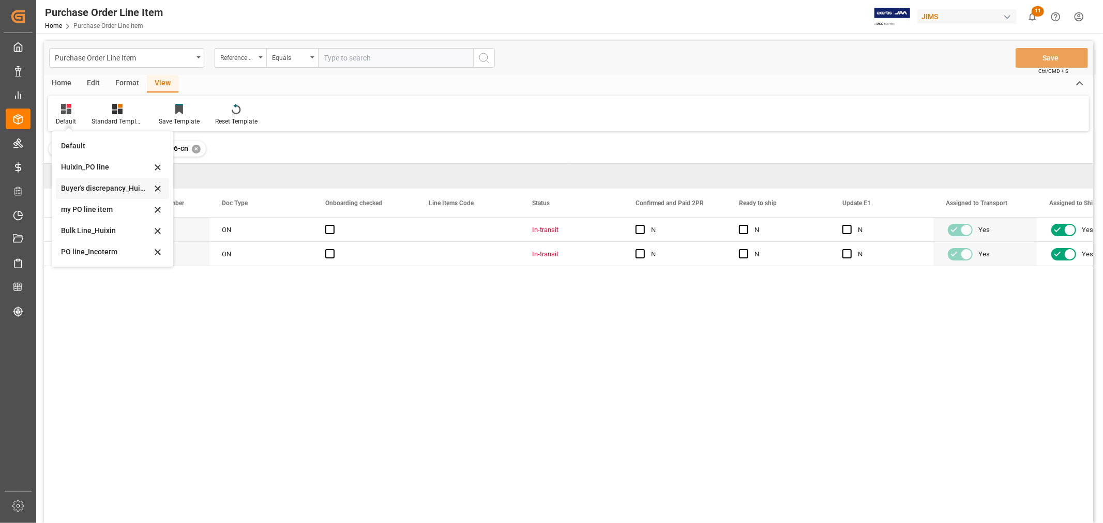
click at [101, 187] on div "Buyer's discrepancy_Huixin" at bounding box center [106, 188] width 90 height 11
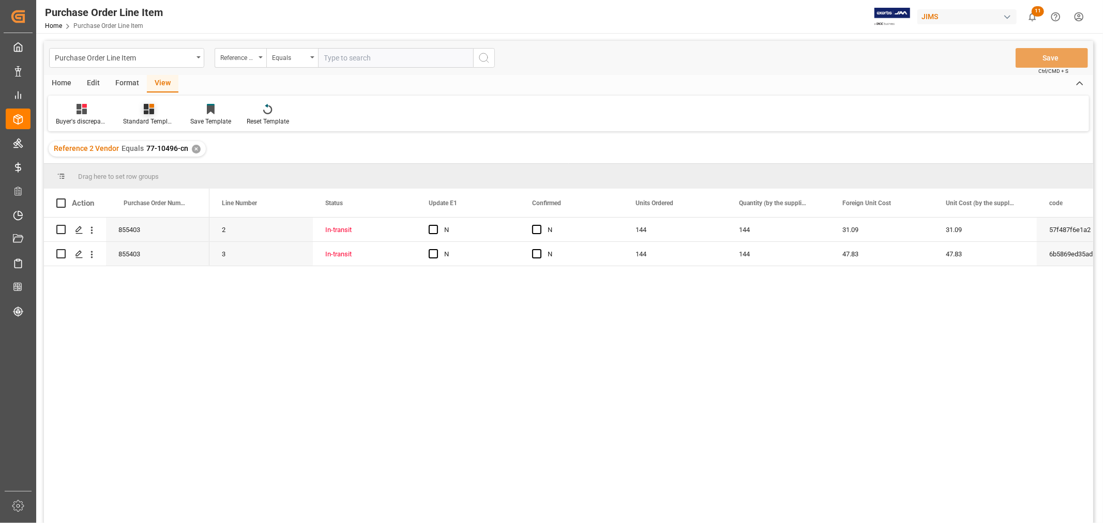
click at [154, 113] on div at bounding box center [149, 108] width 52 height 11
click at [171, 186] on div "HS Listing CANADA" at bounding box center [176, 188] width 90 height 11
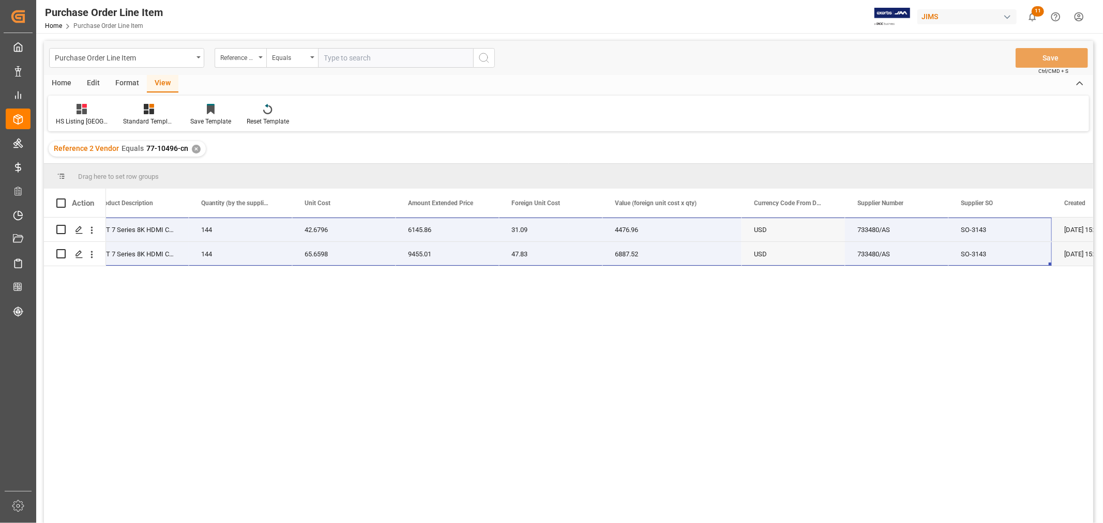
scroll to position [0, 558]
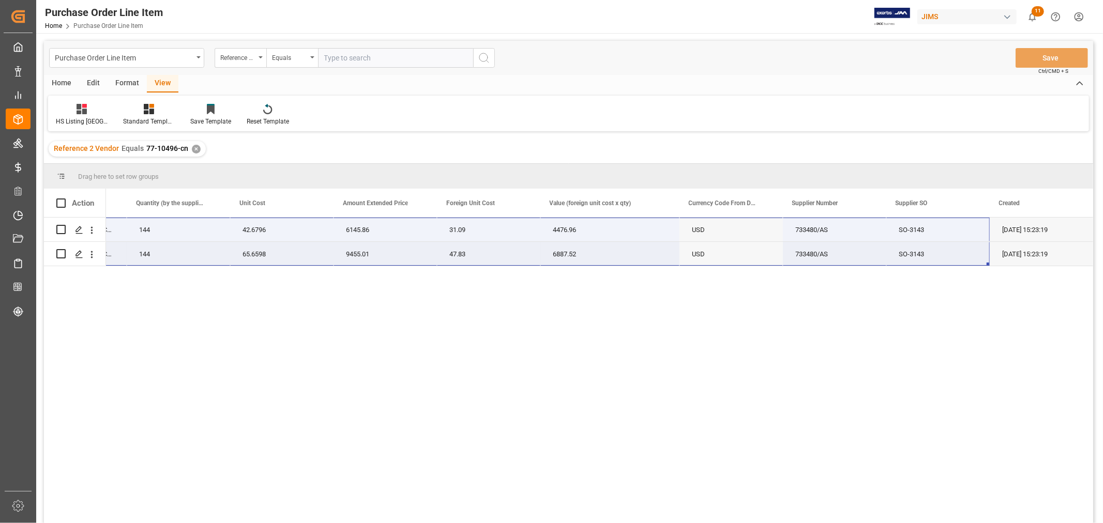
drag, startPoint x: 137, startPoint y: 225, endPoint x: 937, endPoint y: 257, distance: 800.3
click at [937, 257] on div "77-10496-CN 7S-8KHD2-1.5M AST 7 Series 8K HDMI Cbl 1.5m 144 42.6796 6145.86 31.…" at bounding box center [299, 242] width 1586 height 49
